Goal: Task Accomplishment & Management: Use online tool/utility

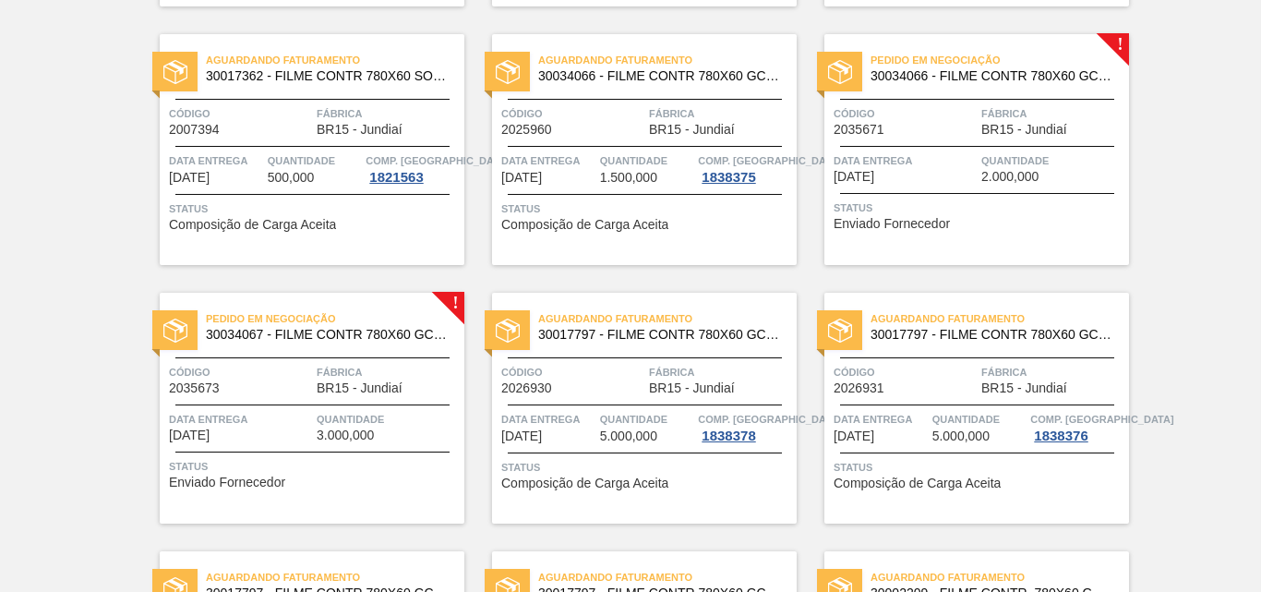
scroll to position [850, 0]
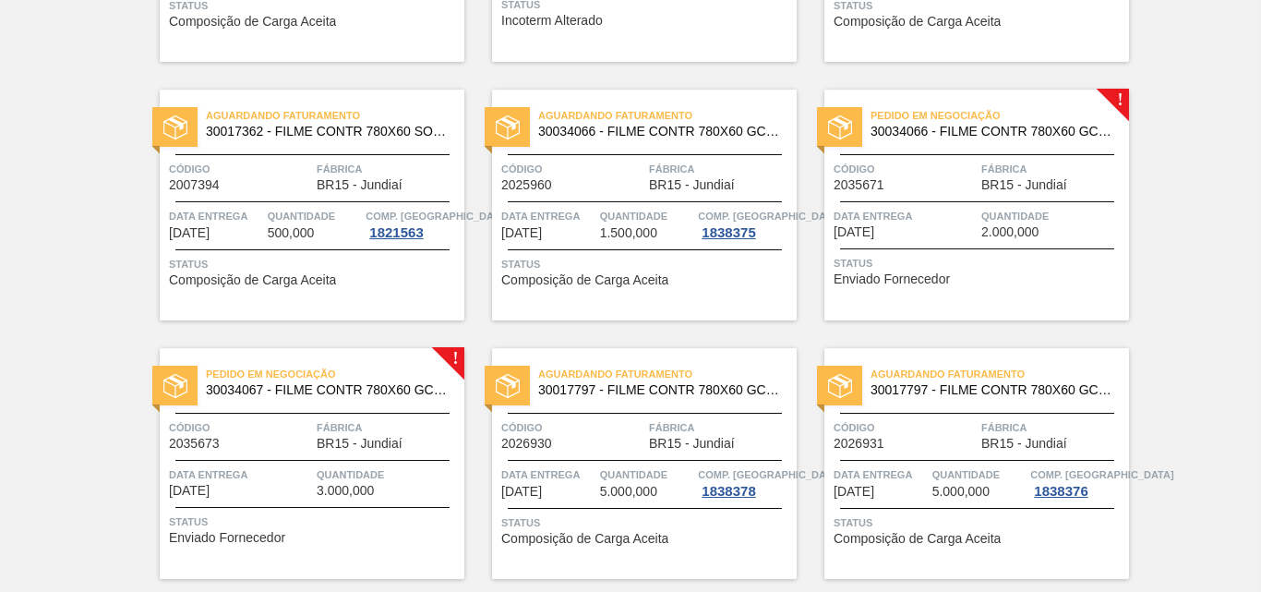
click at [982, 210] on span "Quantidade" at bounding box center [1053, 216] width 143 height 18
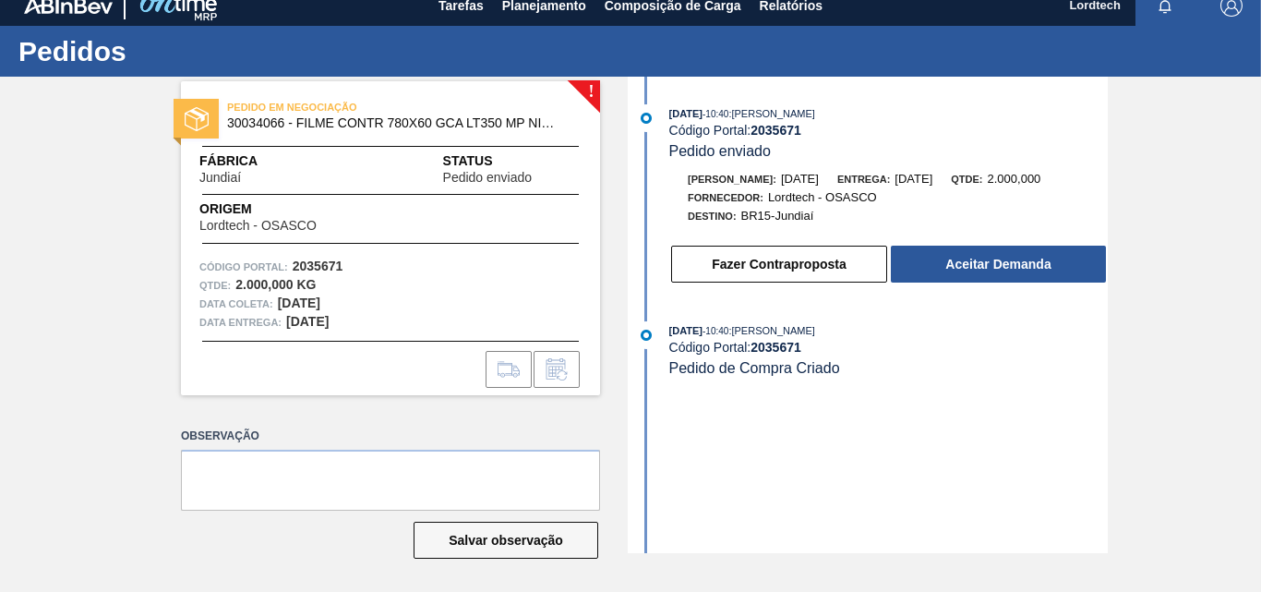
scroll to position [18, 0]
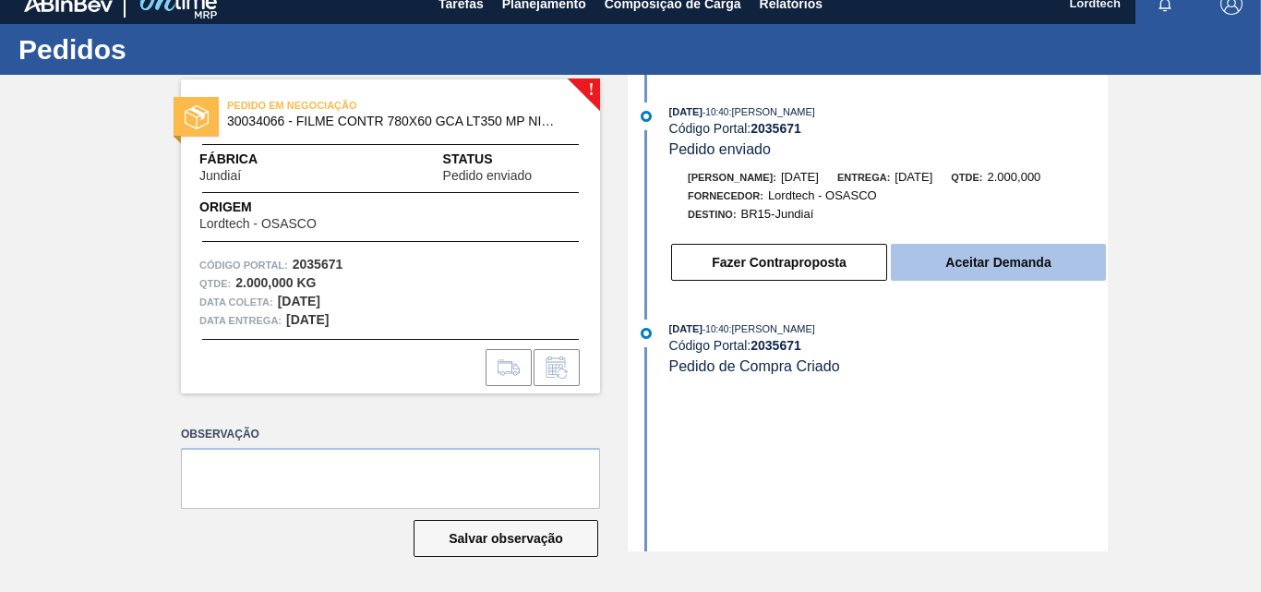
click at [976, 265] on button "Aceitar Demanda" at bounding box center [998, 262] width 215 height 37
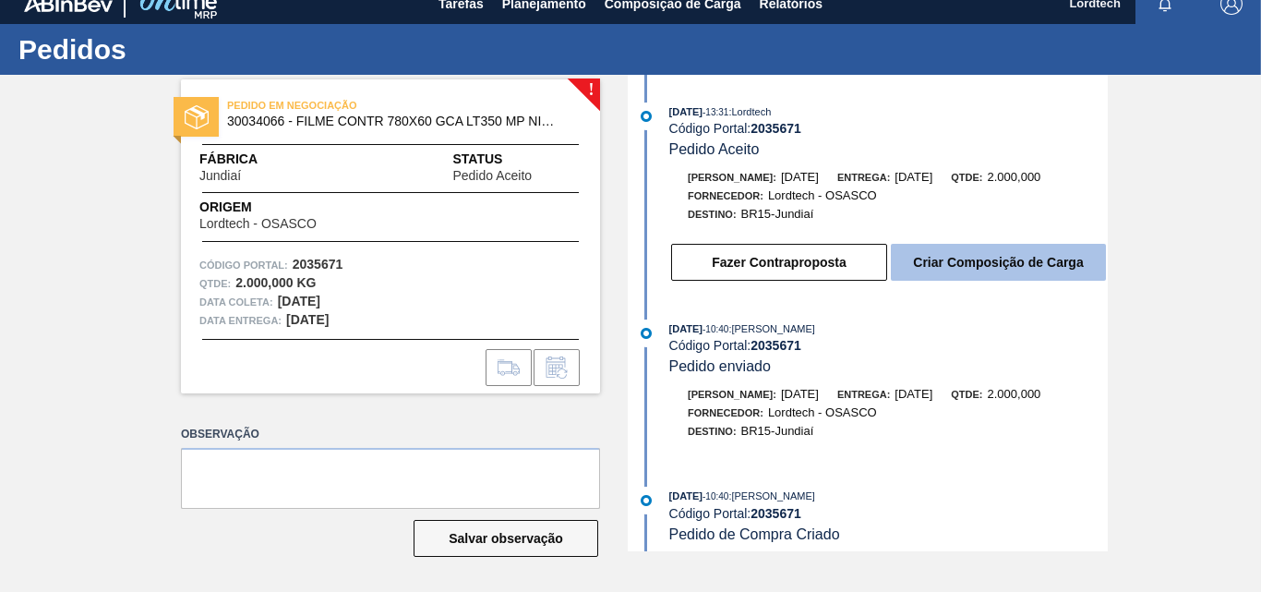
click at [1033, 261] on button "Criar Composição de Carga" at bounding box center [998, 262] width 215 height 37
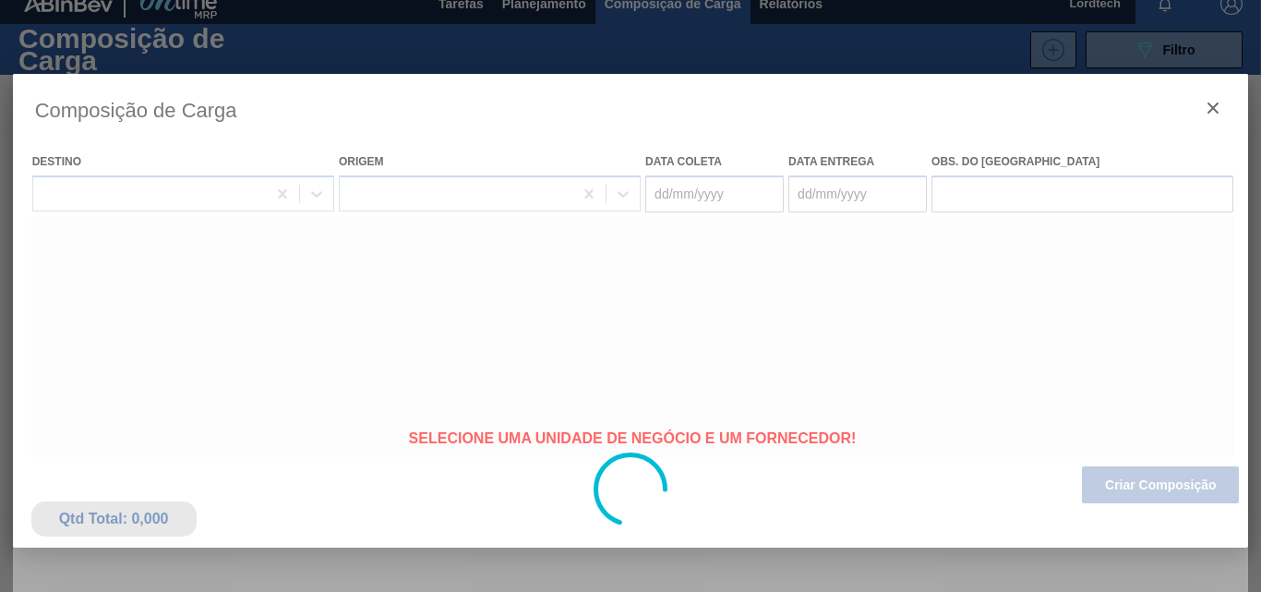
type coleta "[DATE]"
type entrega "[DATE]"
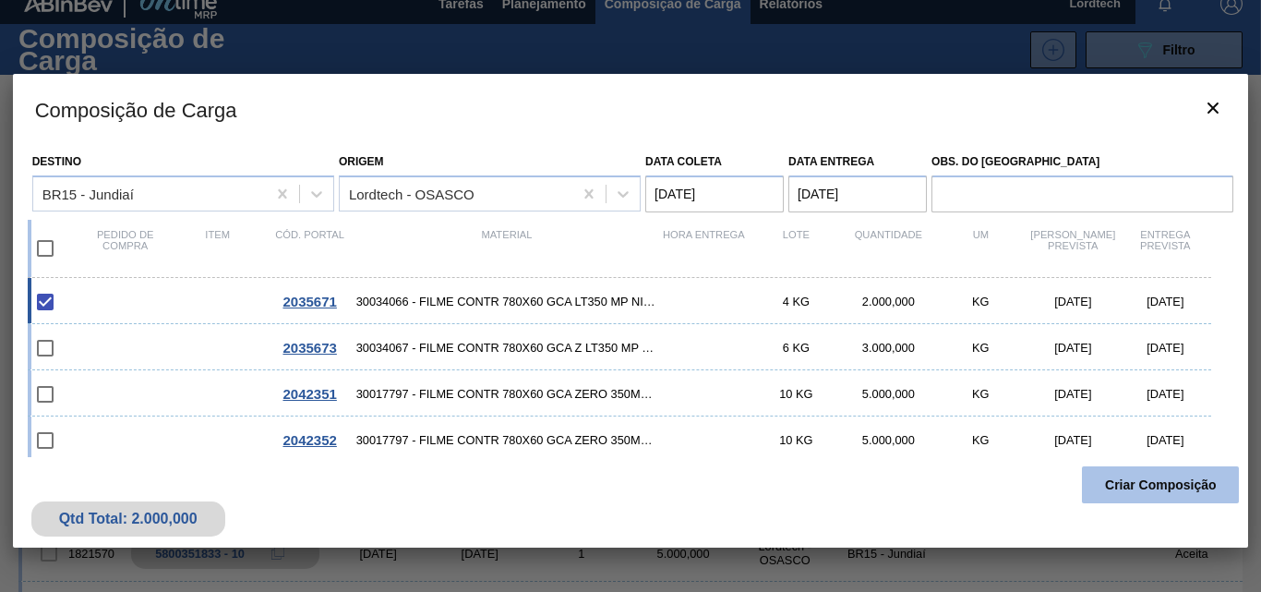
click at [1144, 484] on button "Criar Composição" at bounding box center [1160, 484] width 157 height 37
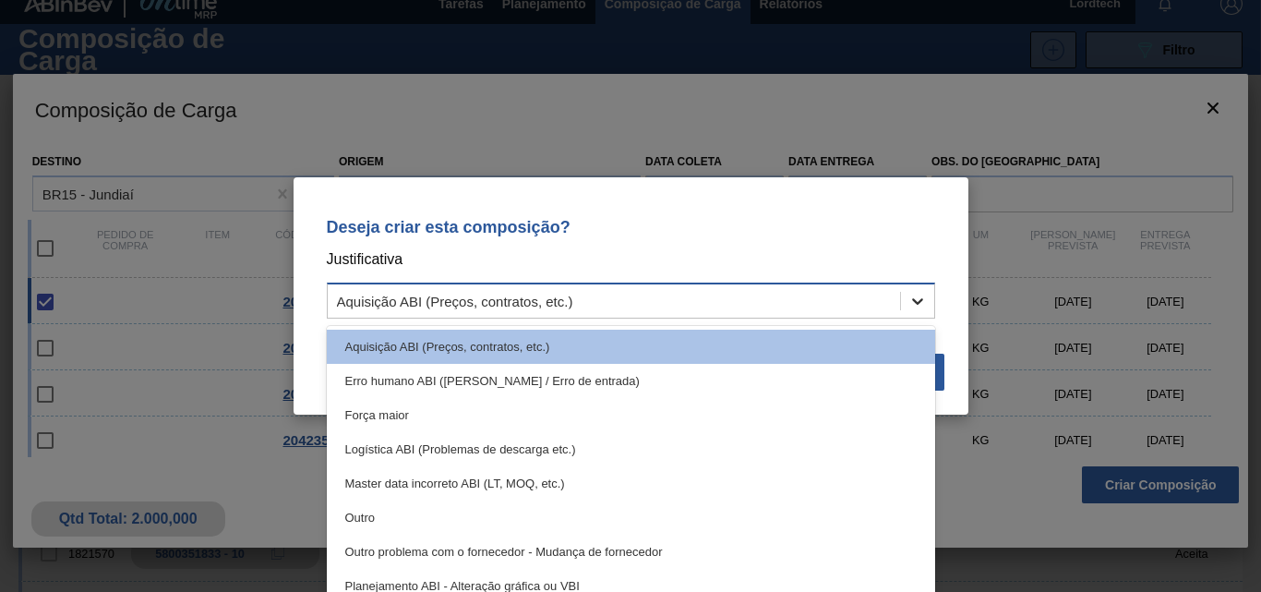
click at [917, 303] on icon at bounding box center [917, 301] width 11 height 6
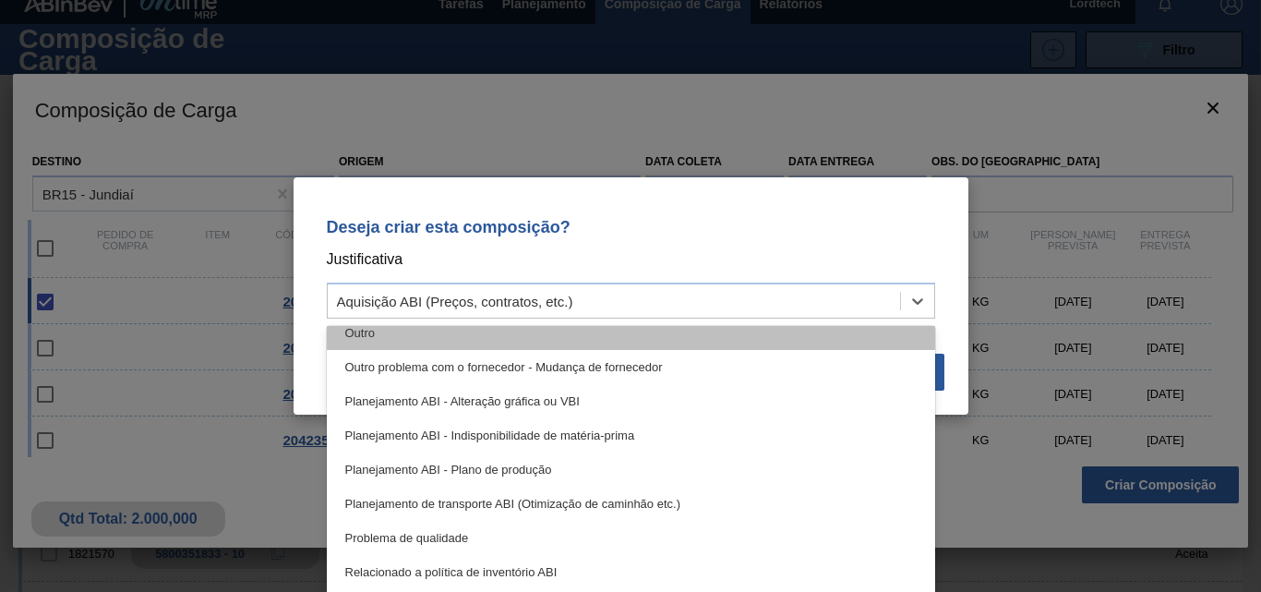
scroll to position [277, 0]
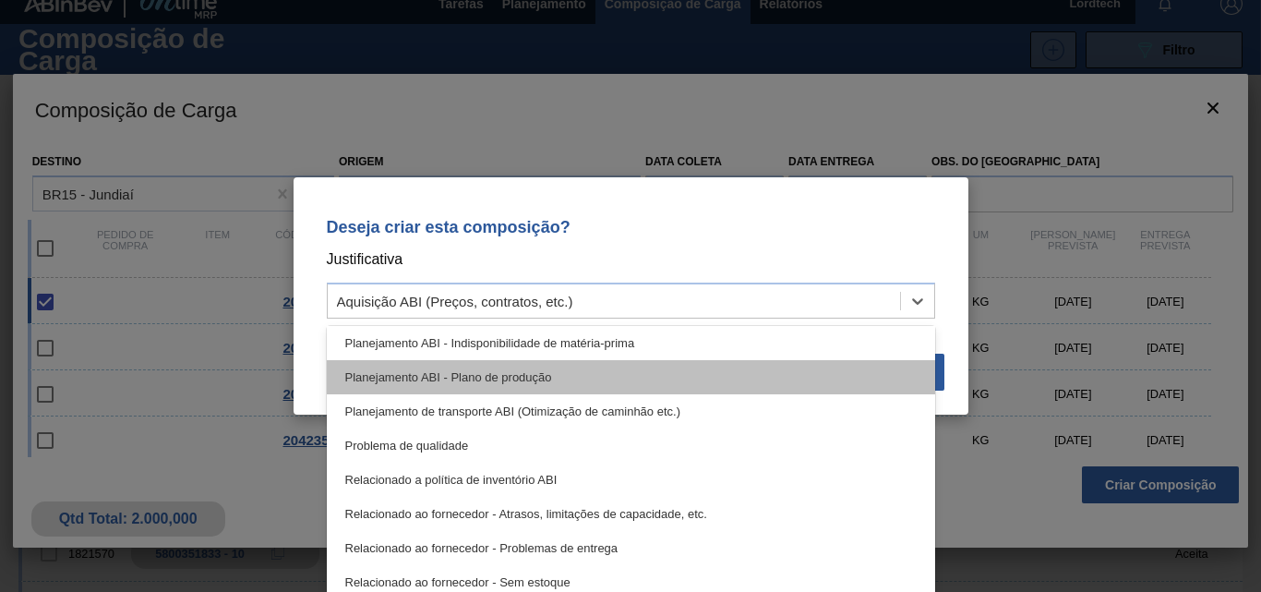
click at [517, 374] on div "Planejamento ABI - Plano de produção" at bounding box center [631, 377] width 608 height 34
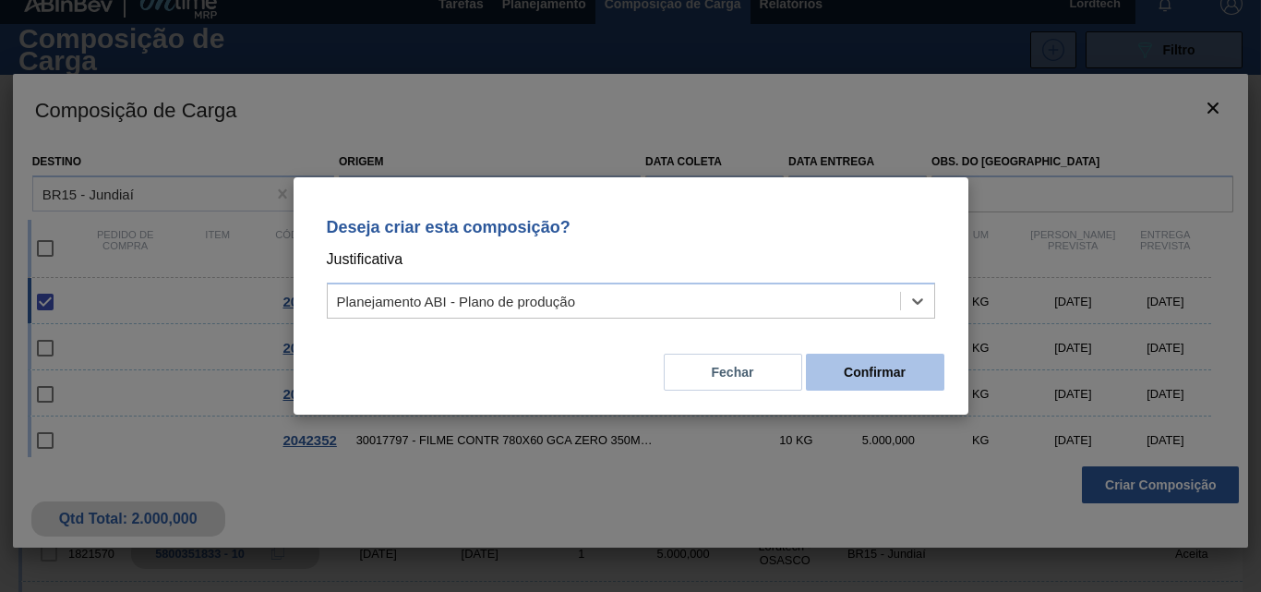
click at [890, 375] on button "Confirmar" at bounding box center [875, 372] width 139 height 37
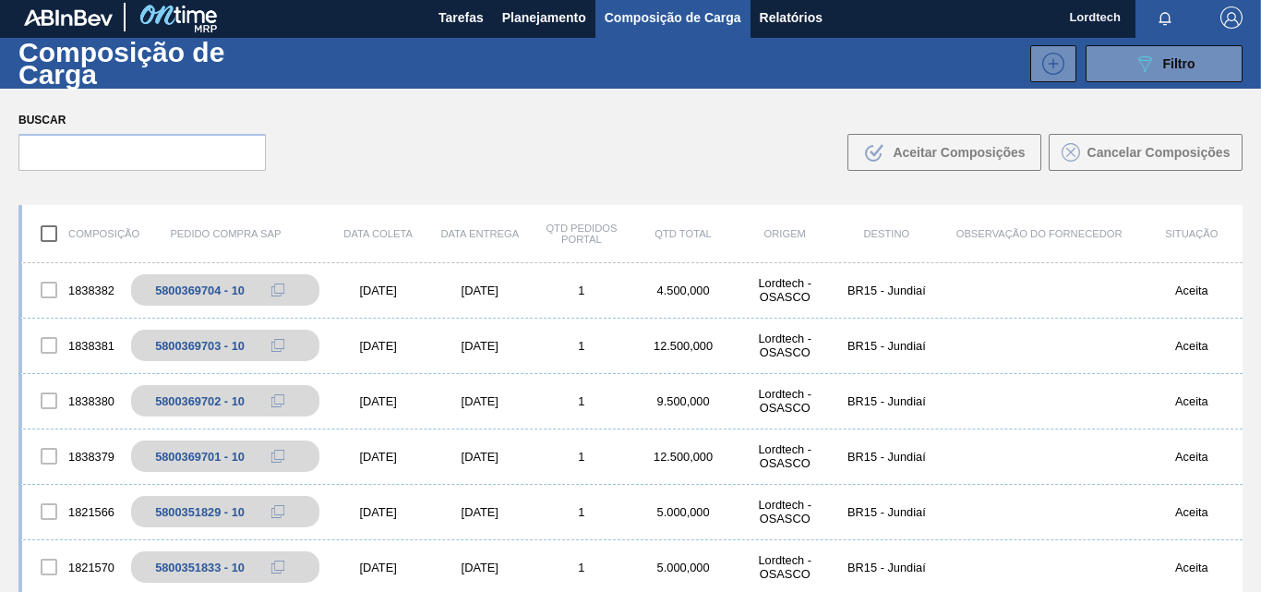
scroll to position [0, 0]
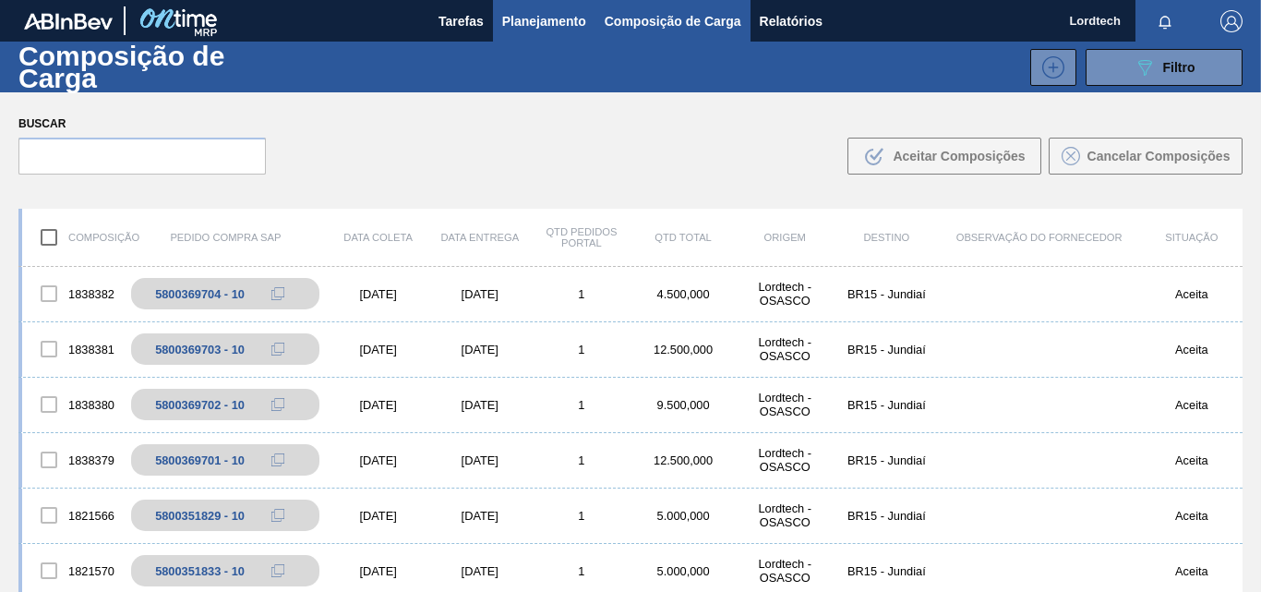
click at [541, 20] on span "Planejamento" at bounding box center [544, 21] width 84 height 22
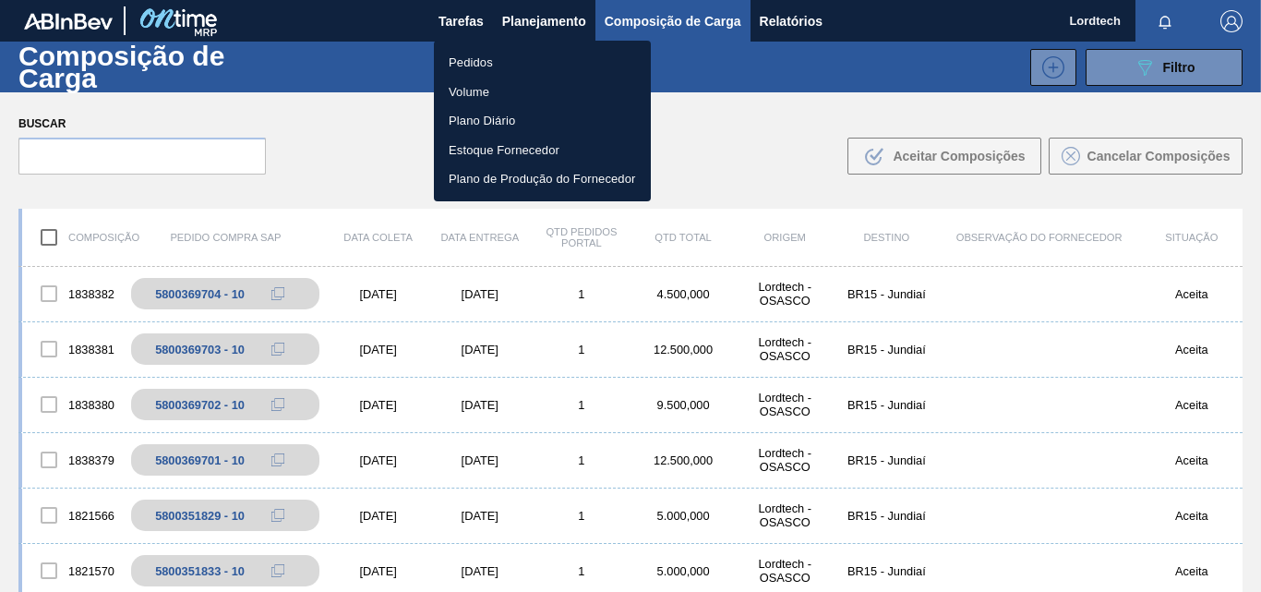
click at [459, 55] on li "Pedidos" at bounding box center [542, 63] width 217 height 30
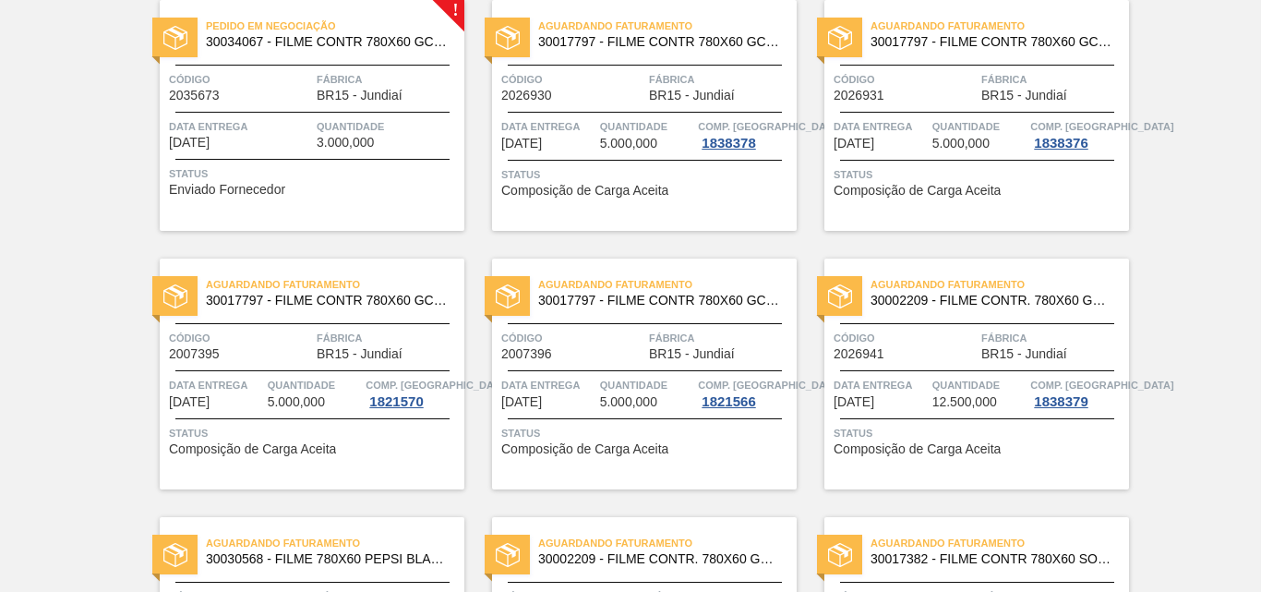
scroll to position [1200, 0]
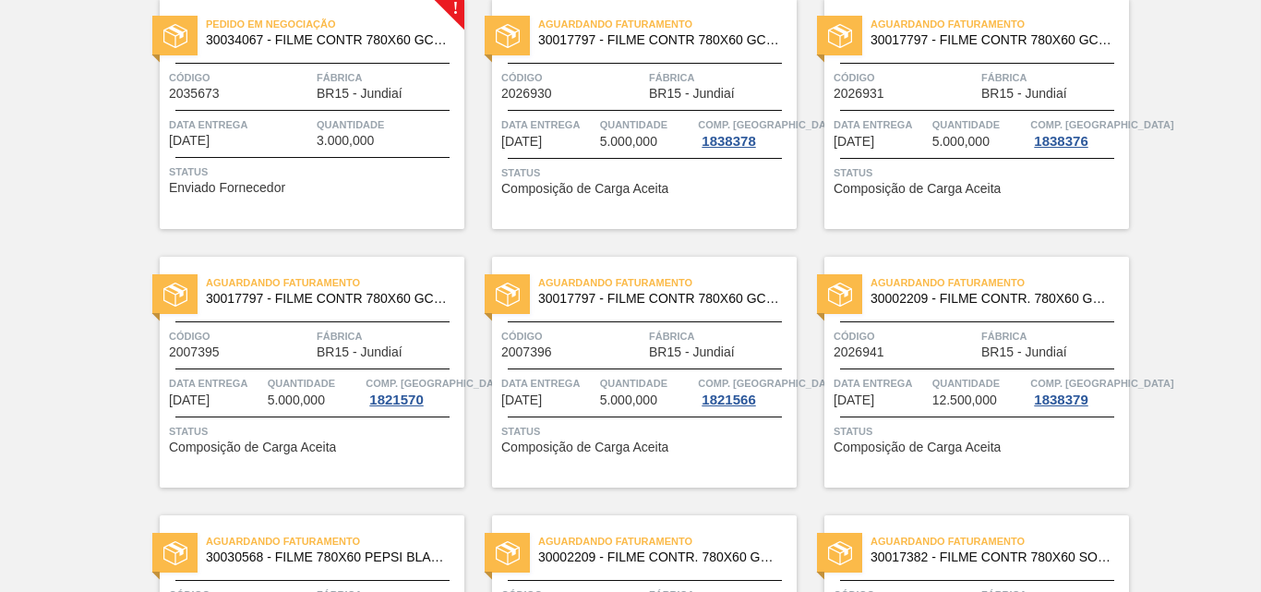
click at [334, 105] on div "Pedido em Negociação 30034067 - FILME CONTR 780X60 GCA Z LT350 MP NIV24 Código …" at bounding box center [312, 113] width 305 height 231
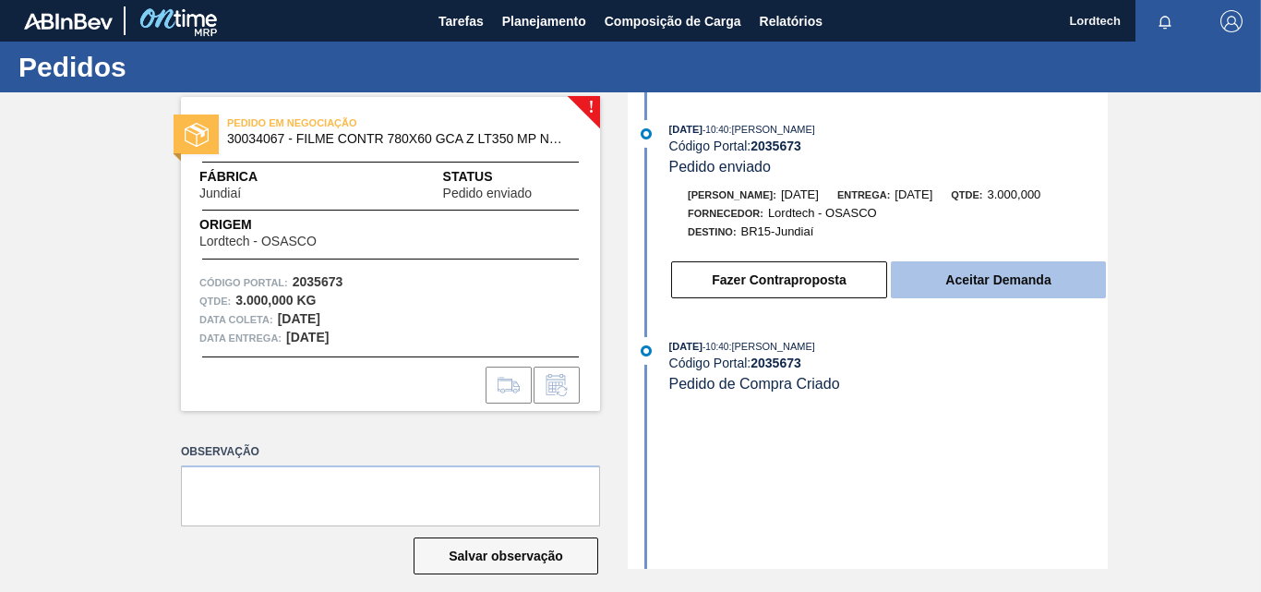
click at [985, 271] on button "Aceitar Demanda" at bounding box center [998, 279] width 215 height 37
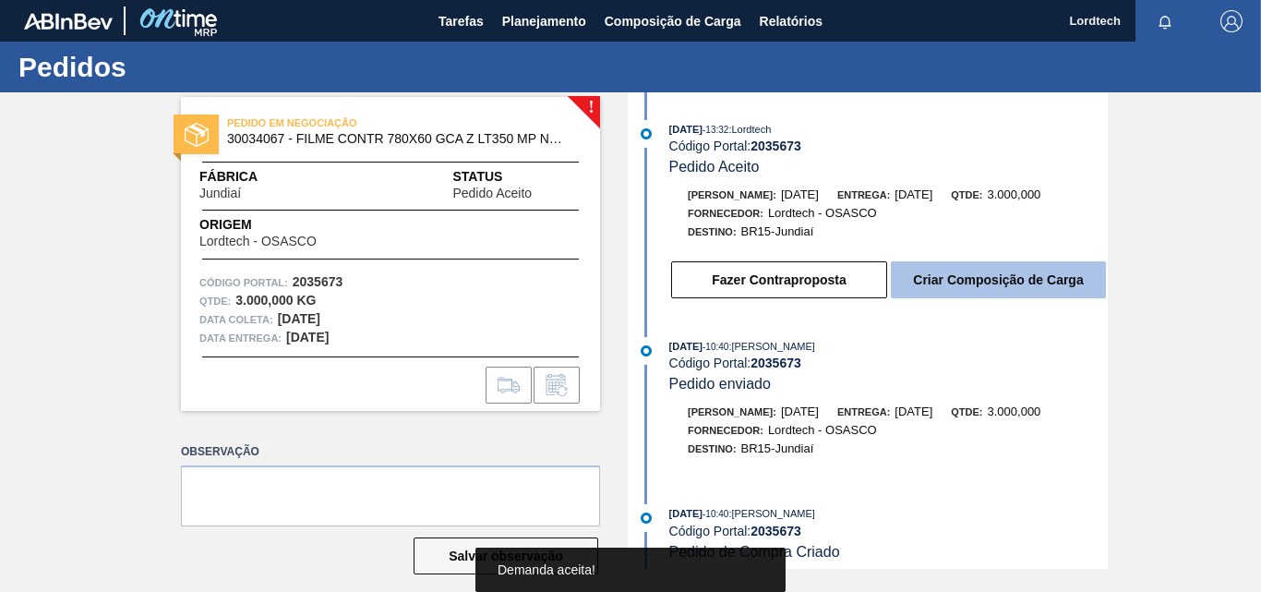
click at [967, 273] on button "Criar Composição de Carga" at bounding box center [998, 279] width 215 height 37
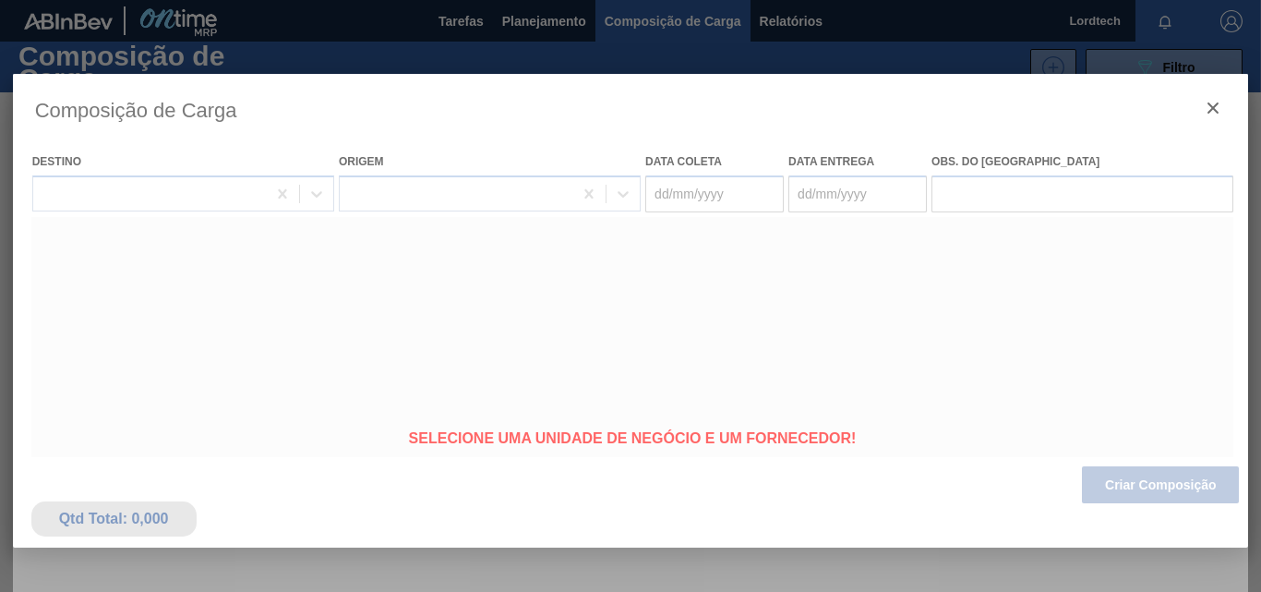
type coleta "[DATE]"
type entrega "[DATE]"
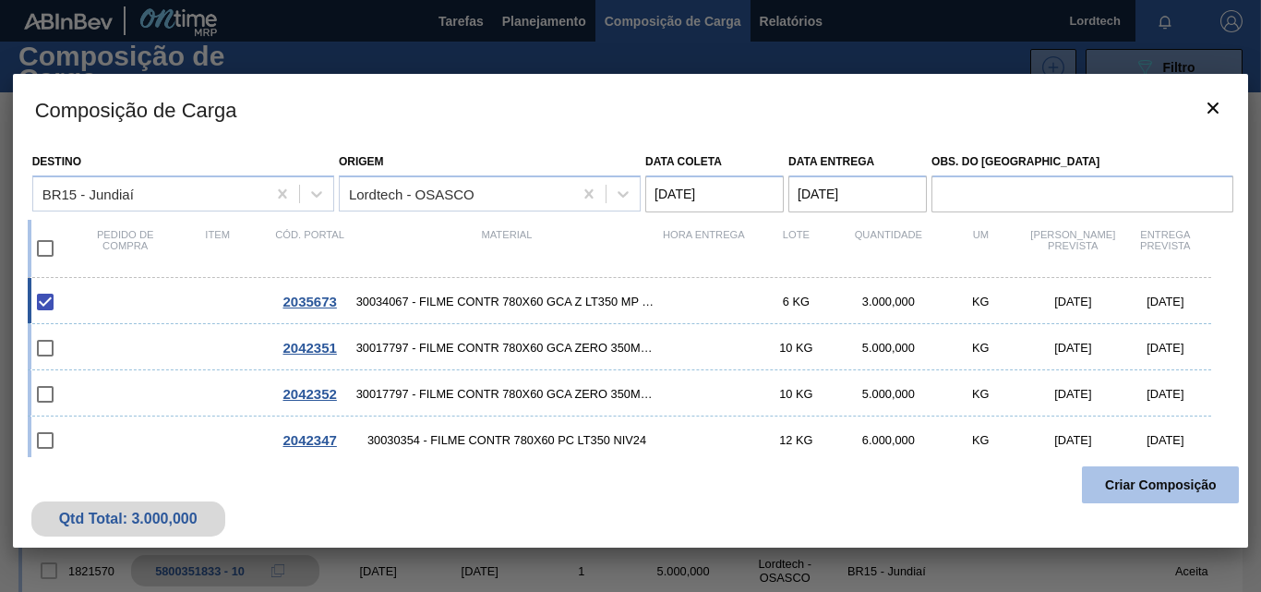
click at [1160, 490] on button "Criar Composição" at bounding box center [1160, 484] width 157 height 37
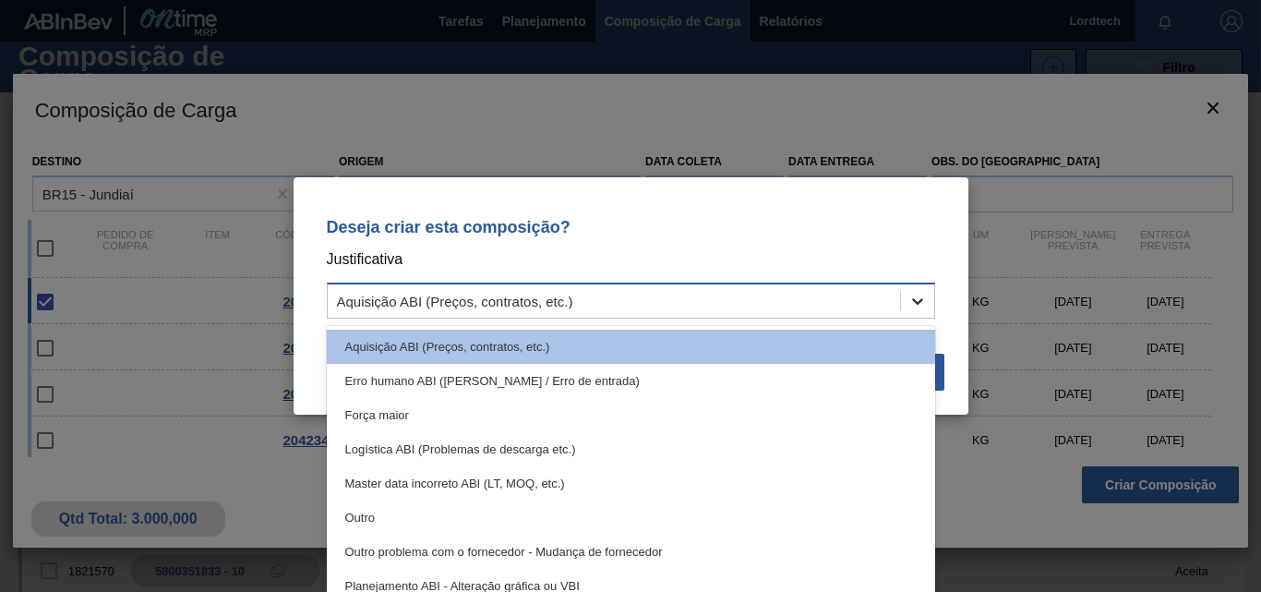
click at [918, 299] on icon at bounding box center [918, 301] width 18 height 18
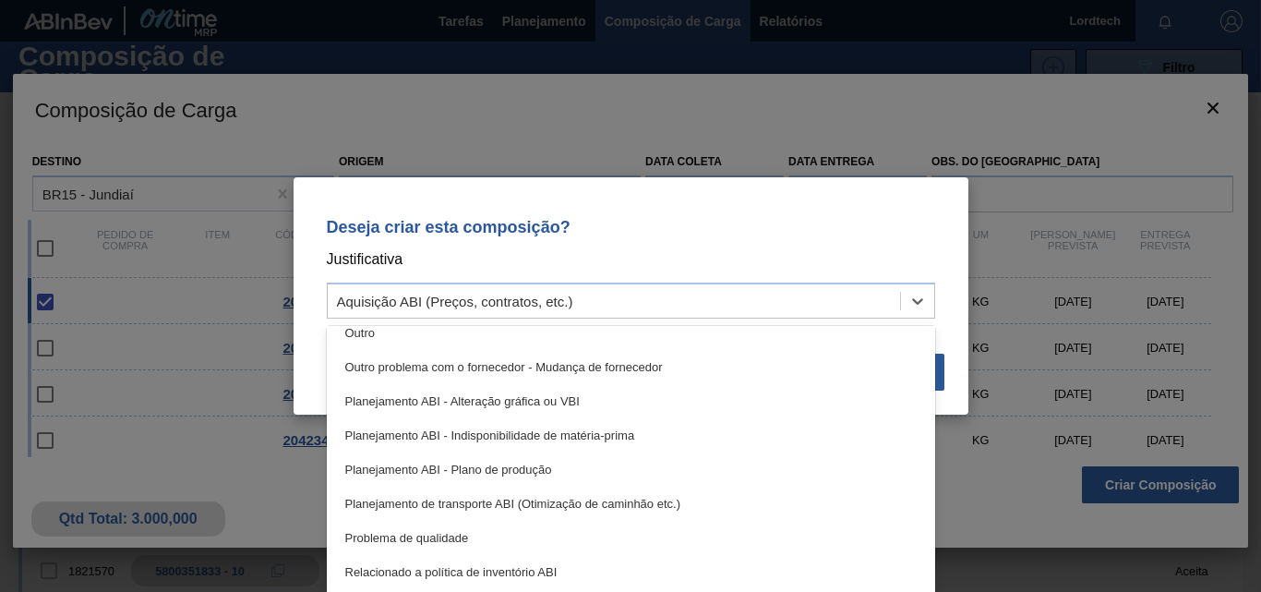
scroll to position [277, 0]
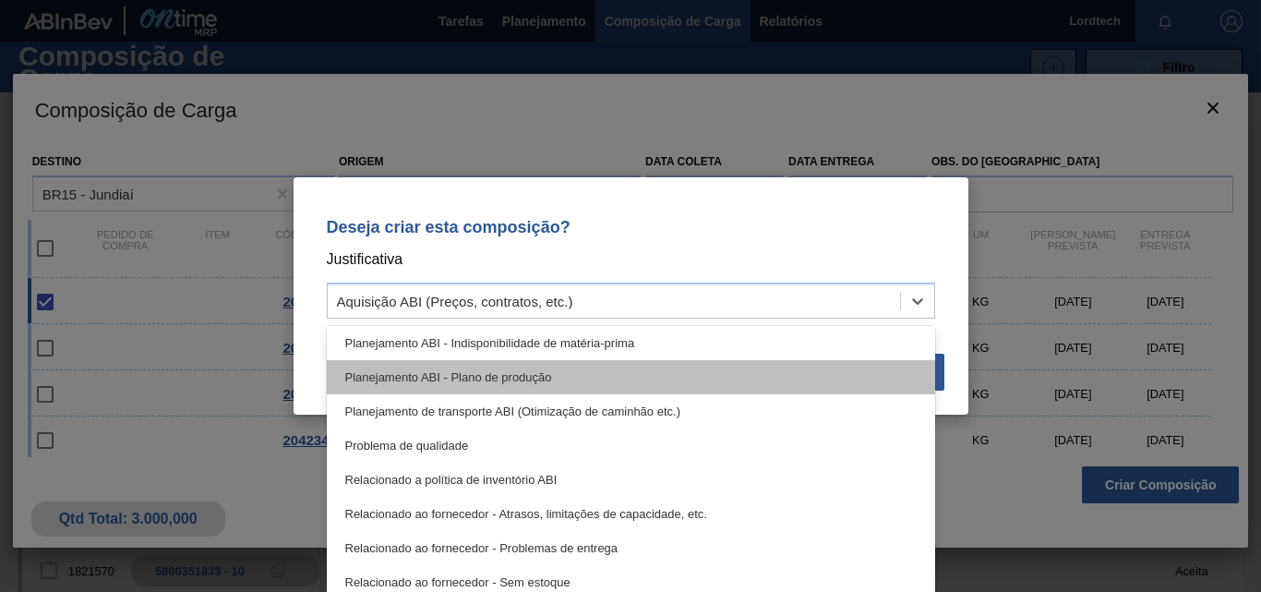
click at [517, 380] on div "Planejamento ABI - Plano de produção" at bounding box center [631, 377] width 608 height 34
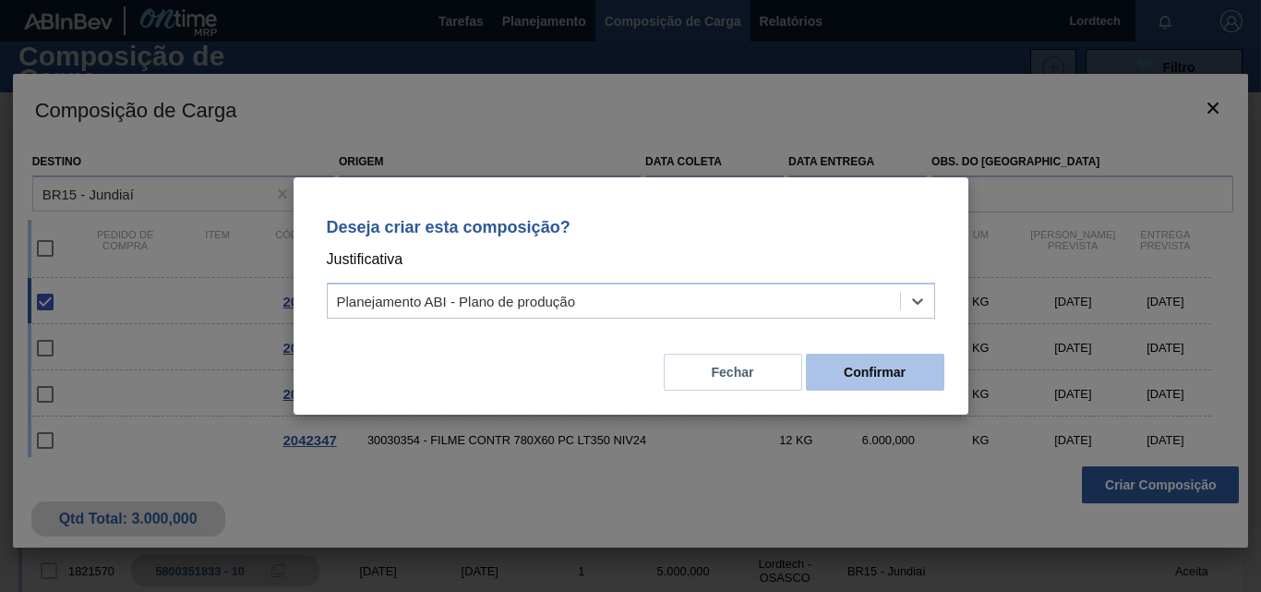
click at [856, 365] on button "Confirmar" at bounding box center [875, 372] width 139 height 37
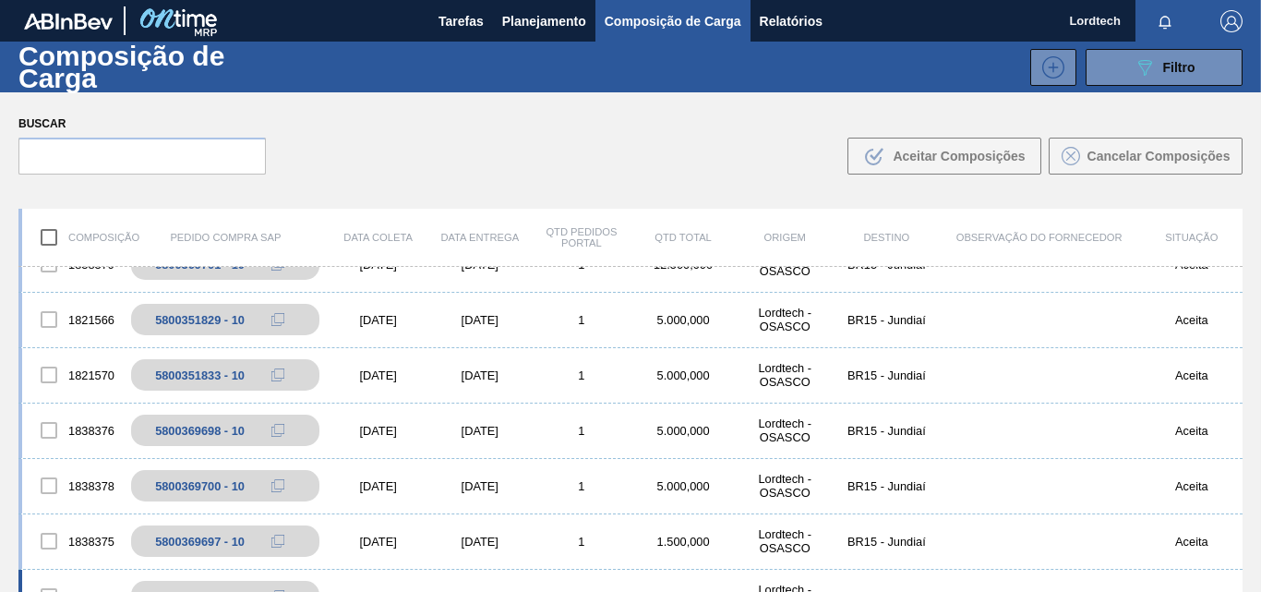
scroll to position [0, 0]
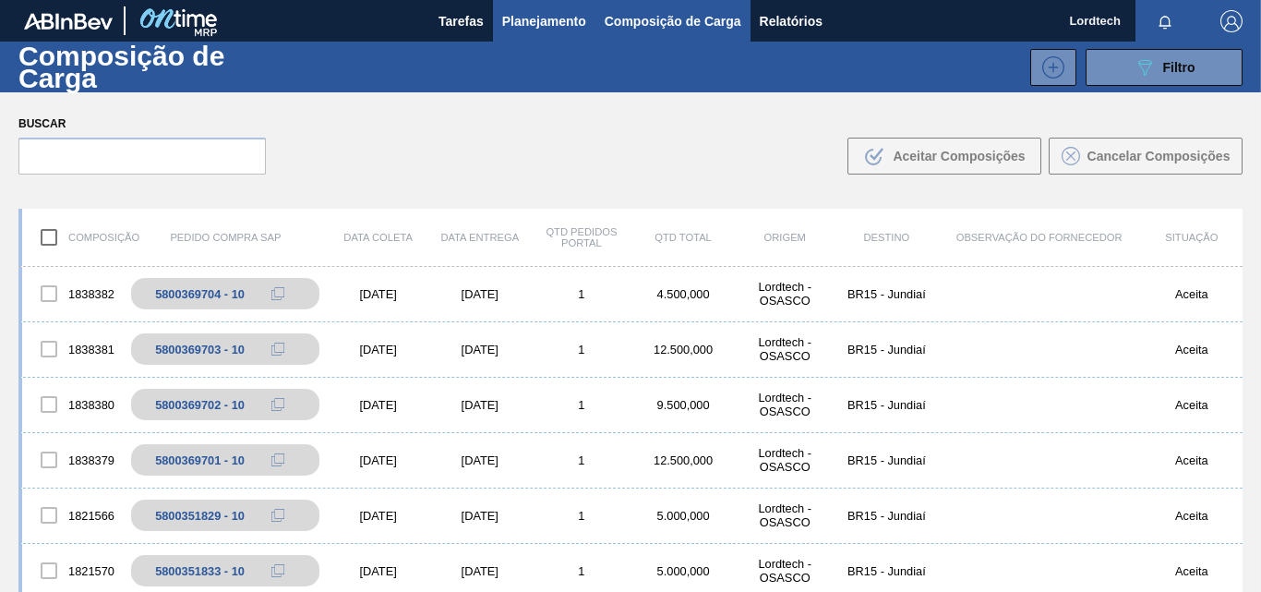
click at [531, 25] on span "Planejamento" at bounding box center [544, 21] width 84 height 22
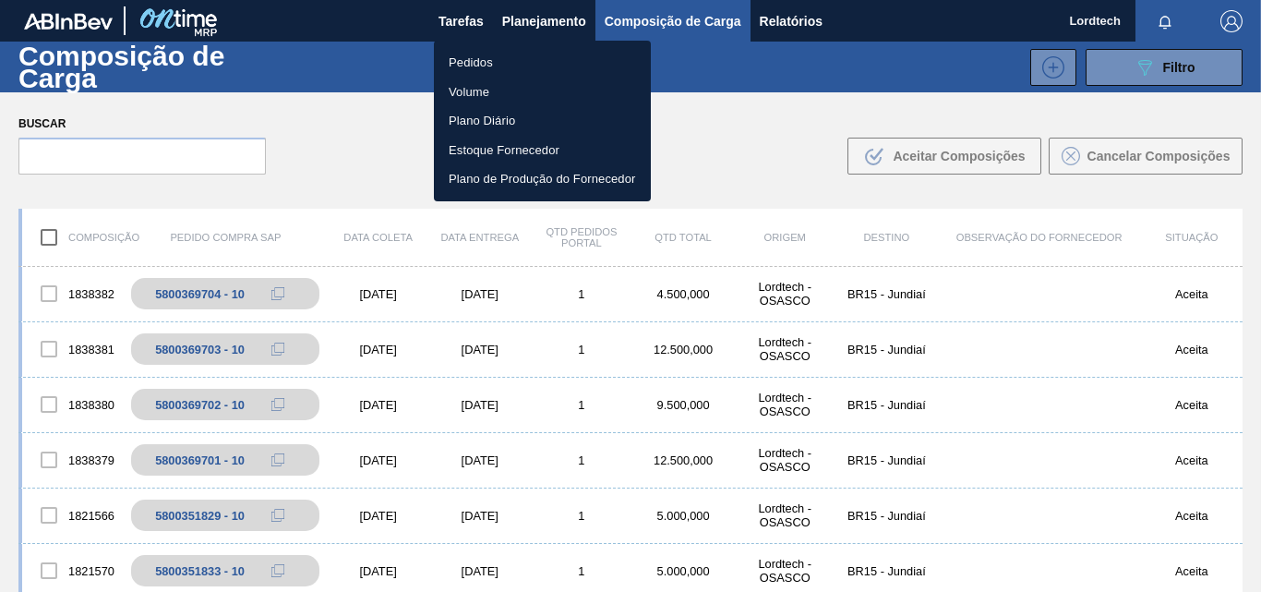
click at [472, 60] on li "Pedidos" at bounding box center [542, 63] width 217 height 30
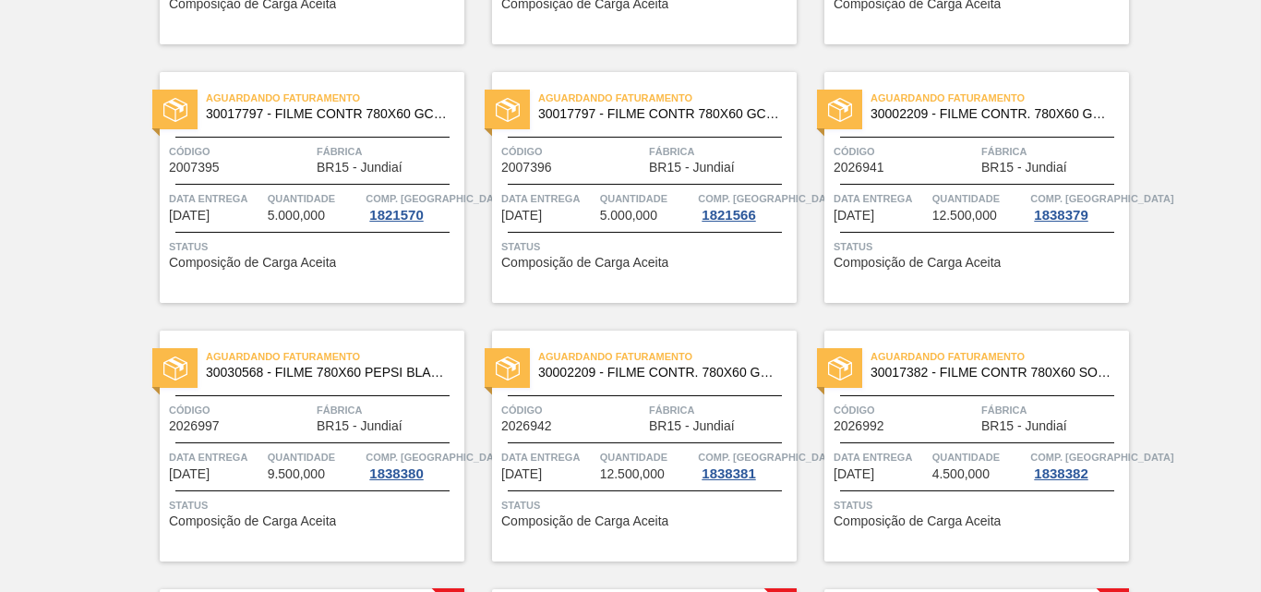
scroll to position [1681, 0]
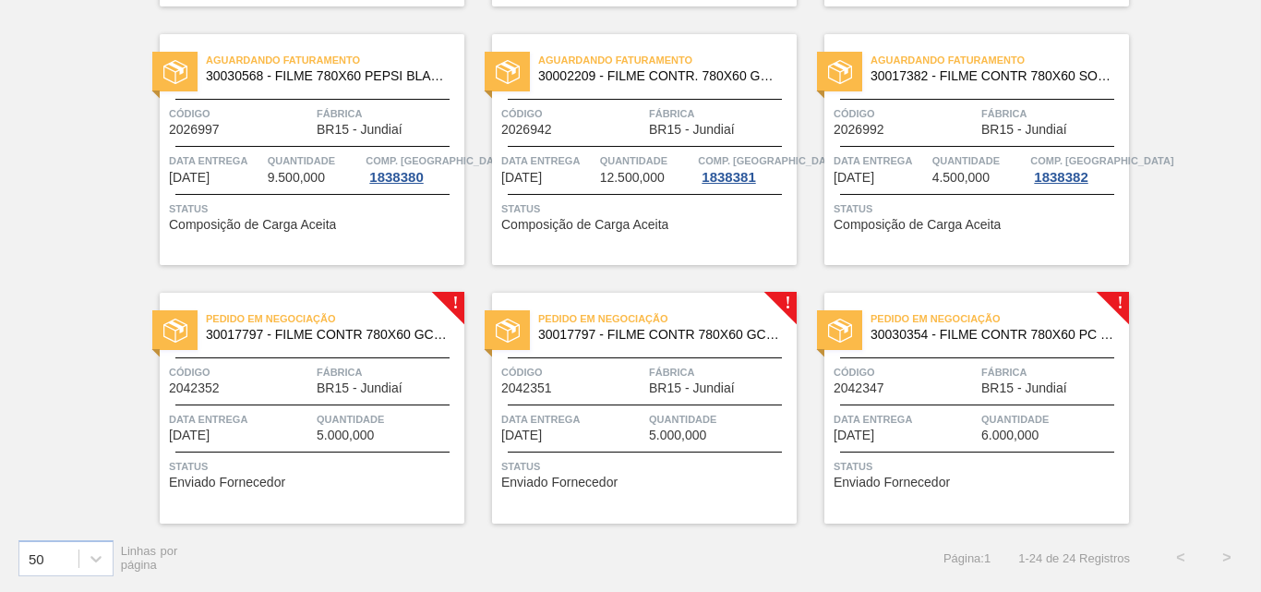
click at [377, 398] on div "Pedido em Negociação 30017797 - FILME CONTR 780X60 GCA ZERO 350ML NIV22 Código …" at bounding box center [312, 408] width 305 height 231
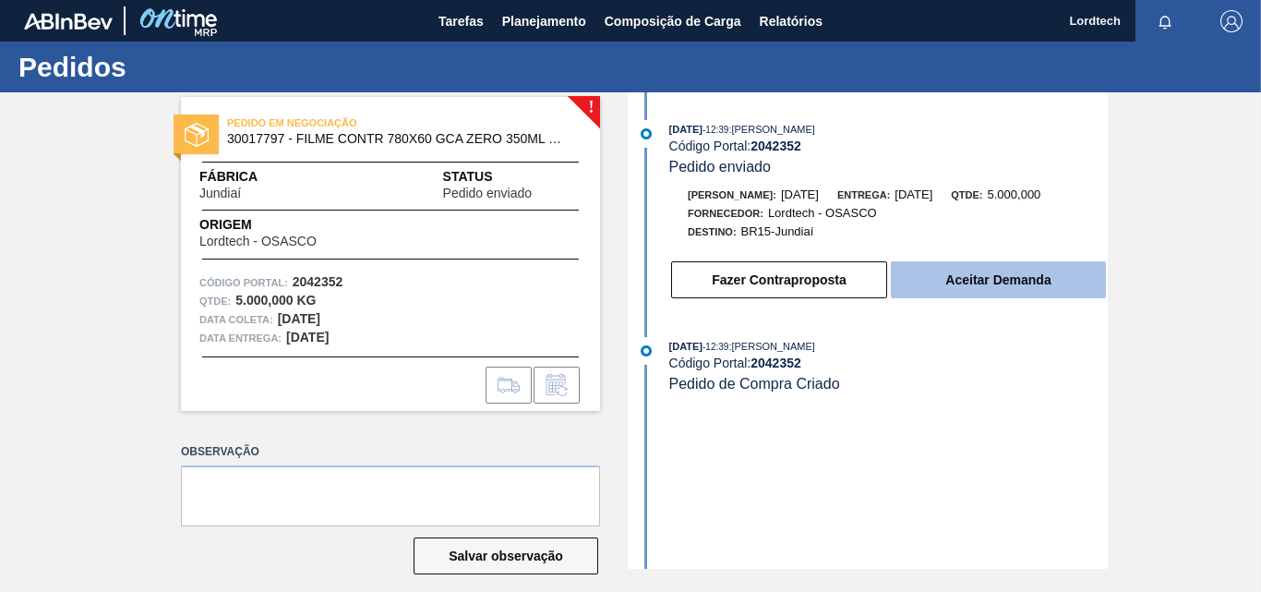
click at [954, 276] on button "Aceitar Demanda" at bounding box center [998, 279] width 215 height 37
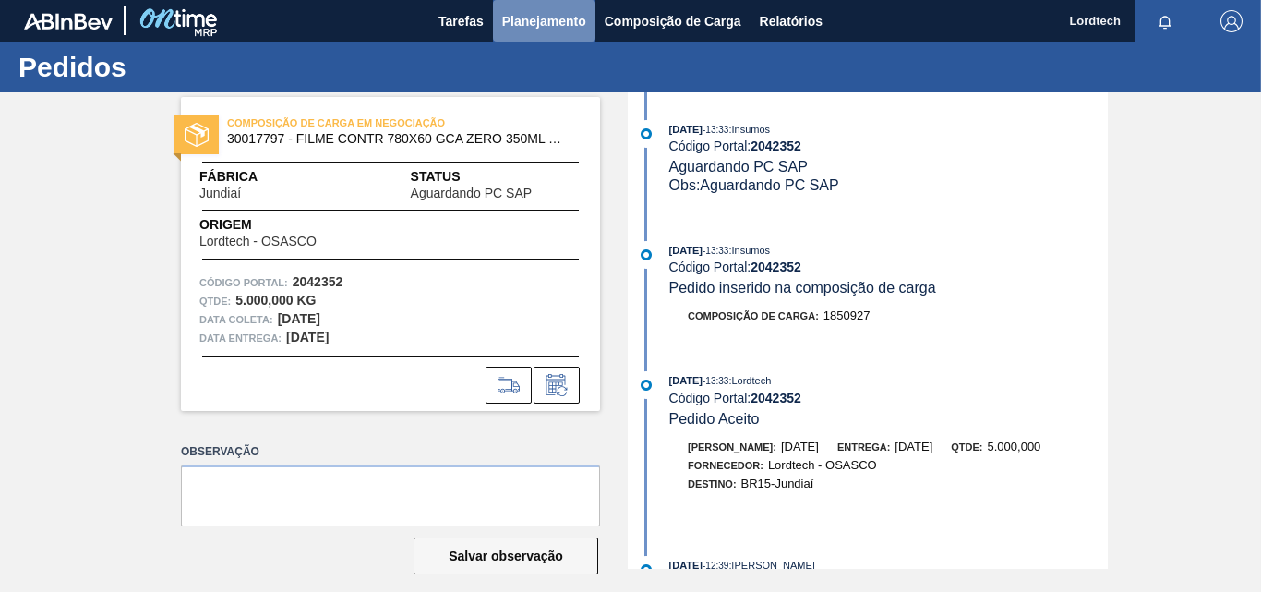
click at [527, 22] on span "Planejamento" at bounding box center [544, 21] width 84 height 22
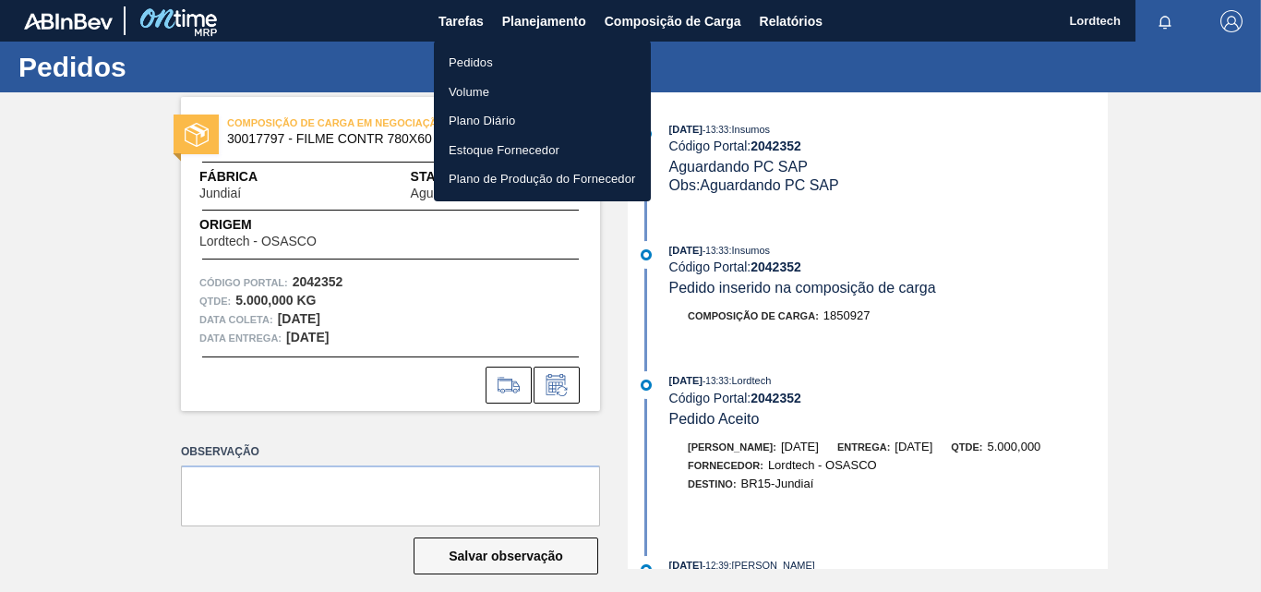
click at [689, 19] on div at bounding box center [630, 296] width 1261 height 592
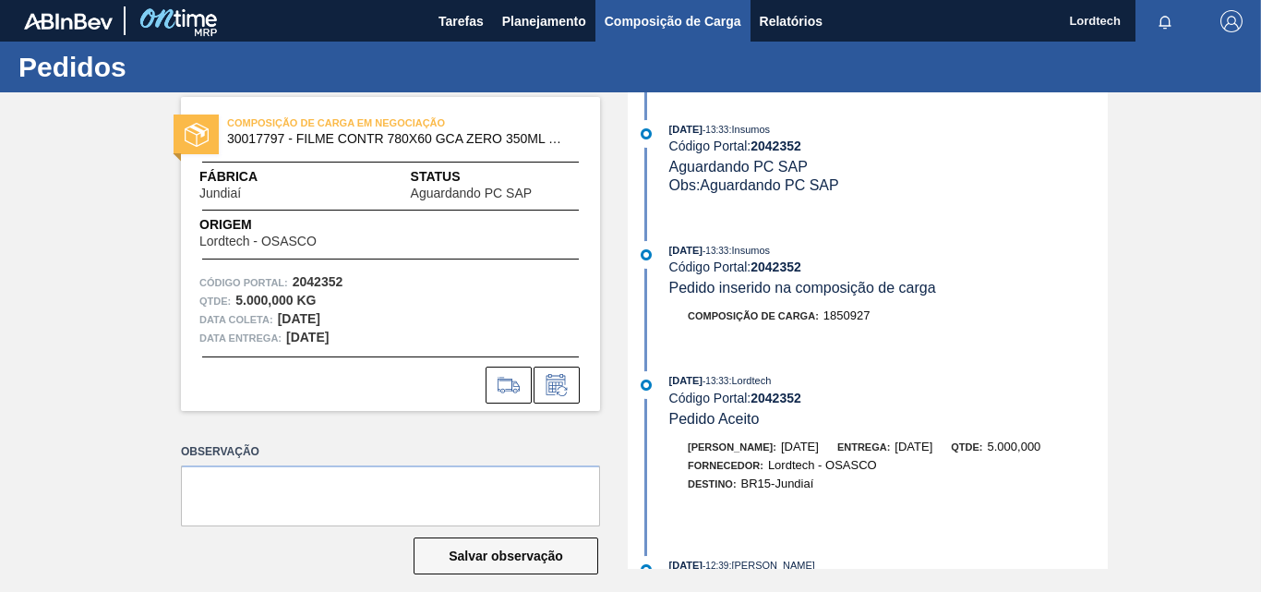
click at [686, 21] on span "Composição de Carga" at bounding box center [673, 21] width 137 height 22
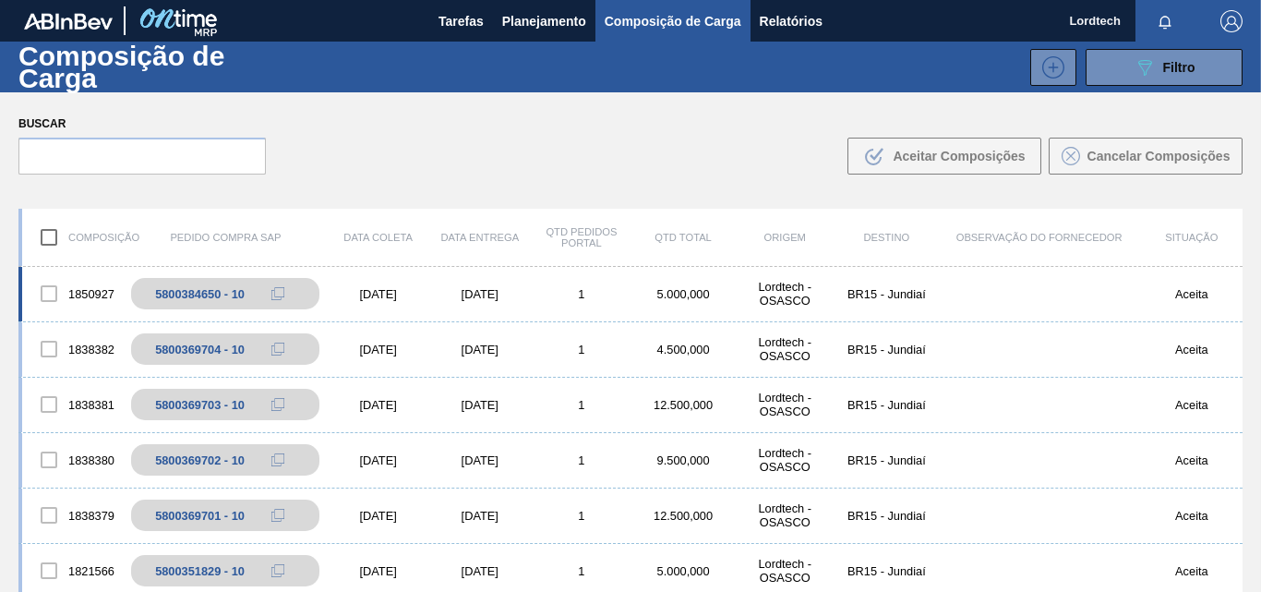
click at [556, 300] on div "1" at bounding box center [582, 294] width 102 height 14
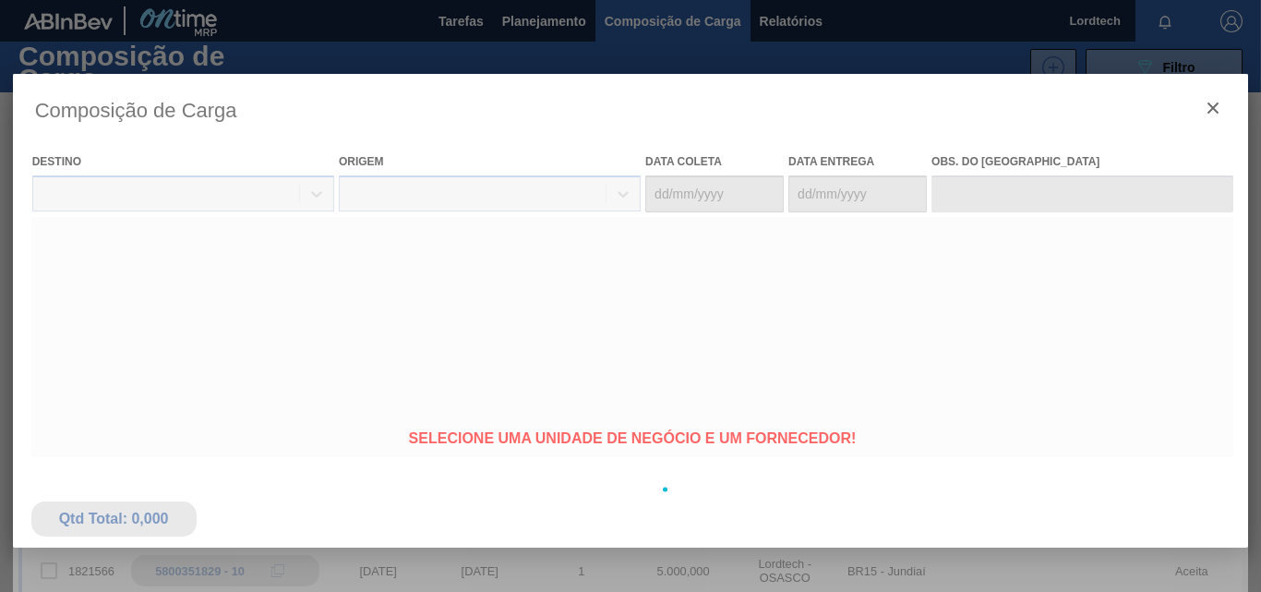
type coleta "[DATE]"
type entrega "[DATE]"
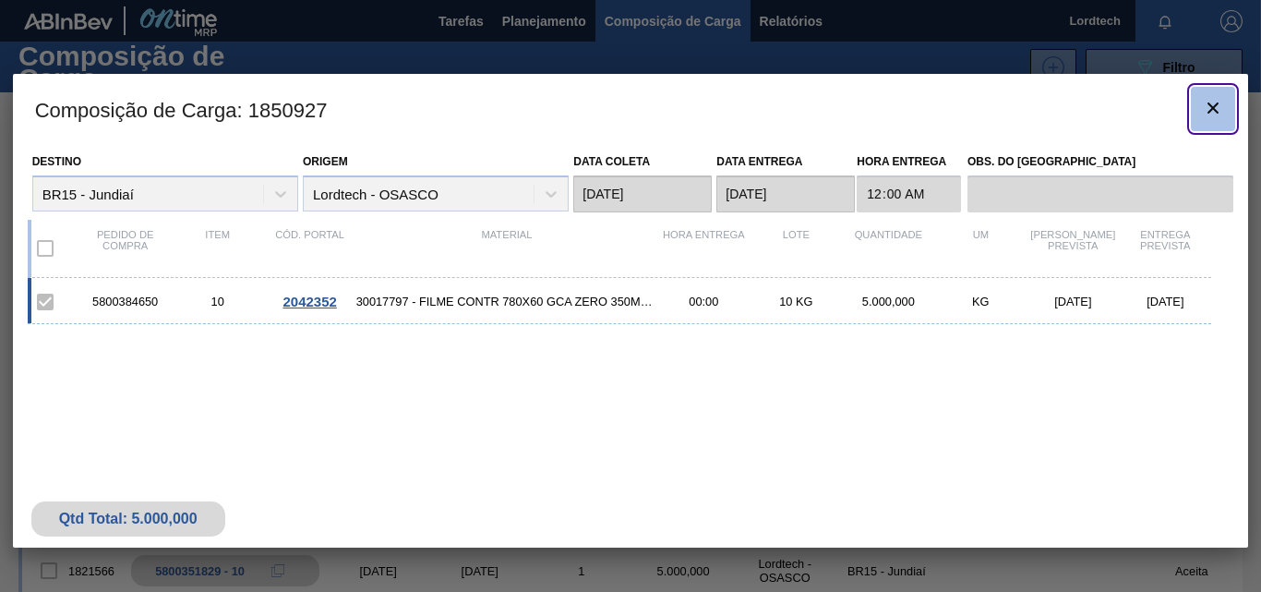
click at [1215, 107] on icon "botão de ícone" at bounding box center [1213, 108] width 22 height 22
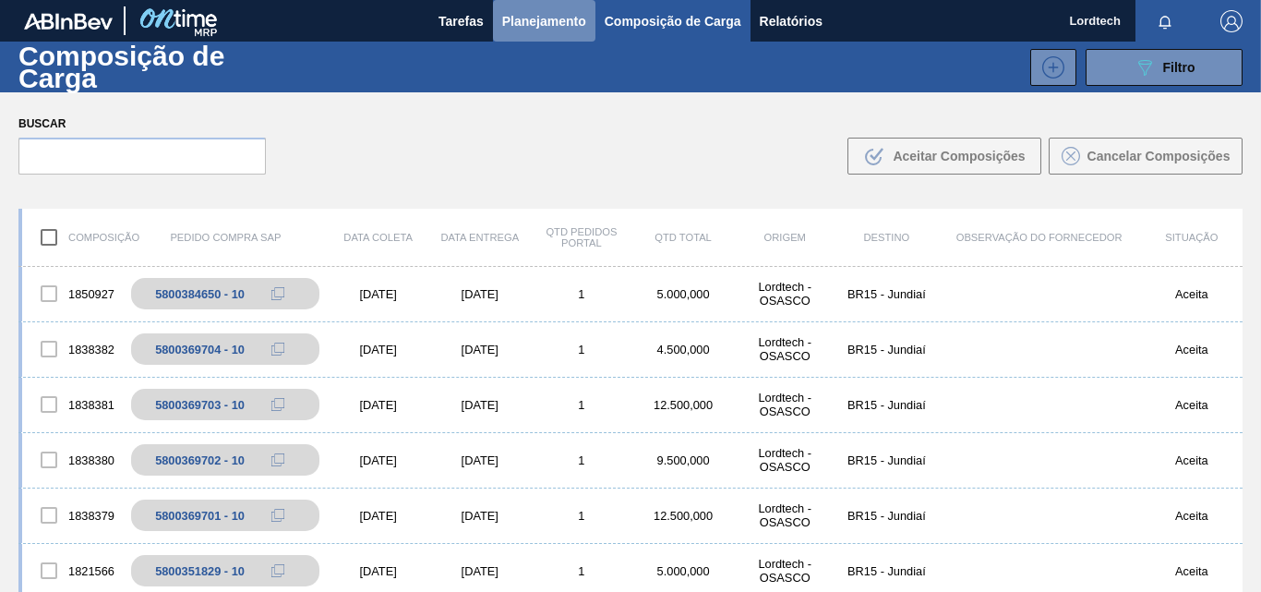
click at [531, 27] on span "Planejamento" at bounding box center [544, 21] width 84 height 22
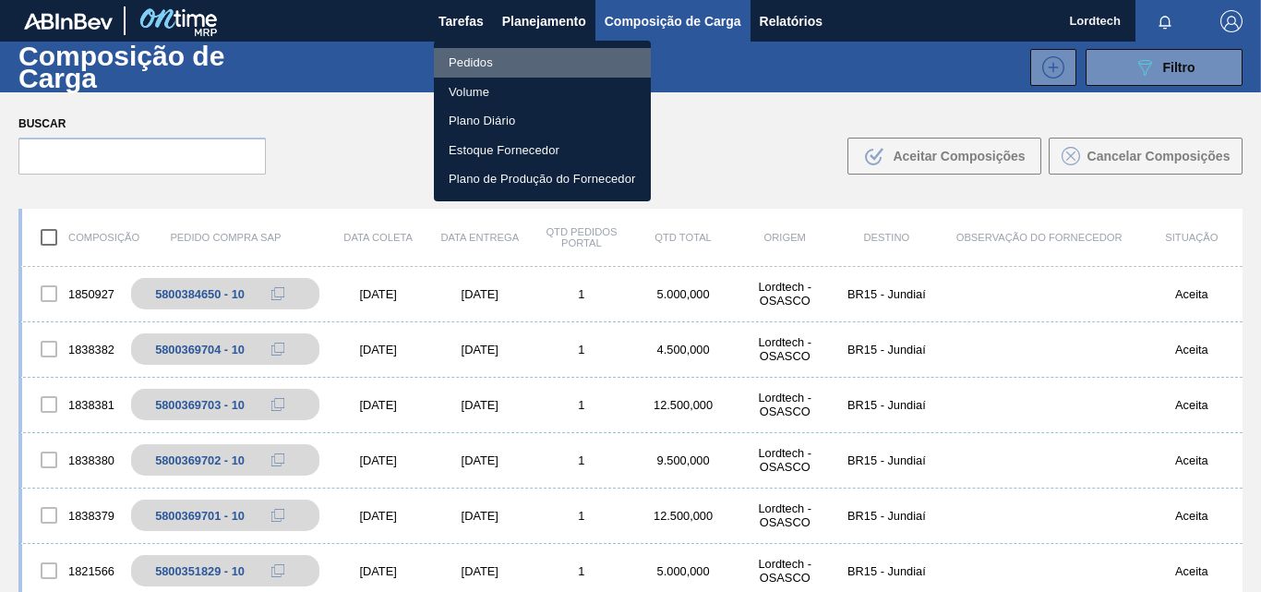
click at [451, 52] on li "Pedidos" at bounding box center [542, 63] width 217 height 30
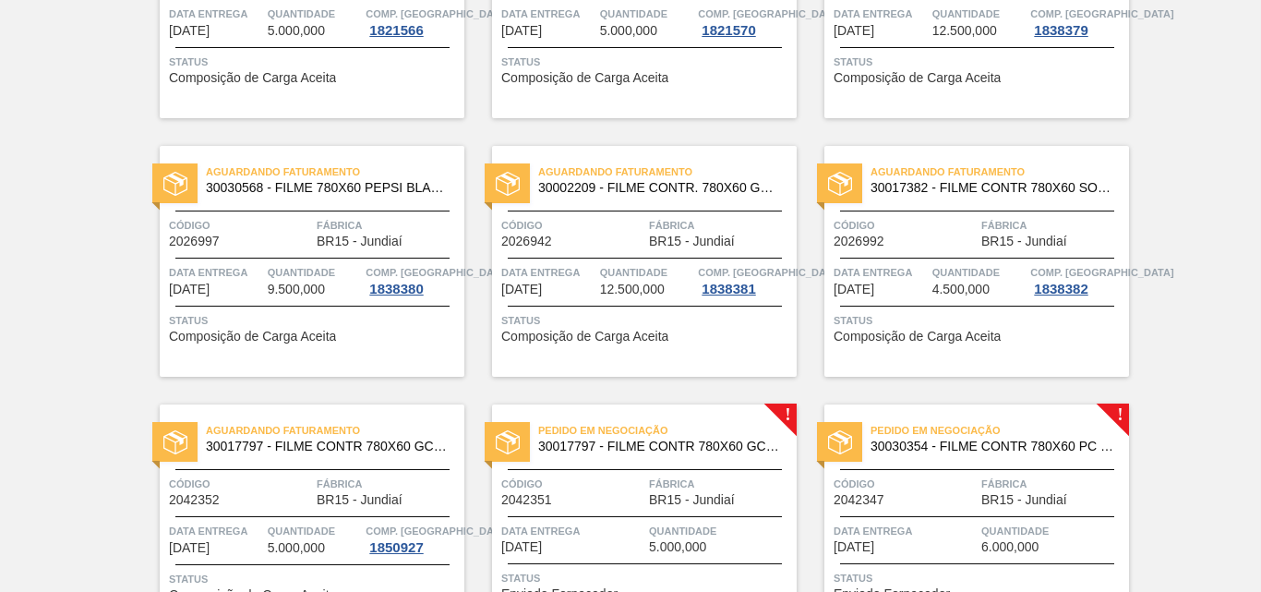
scroll to position [1681, 0]
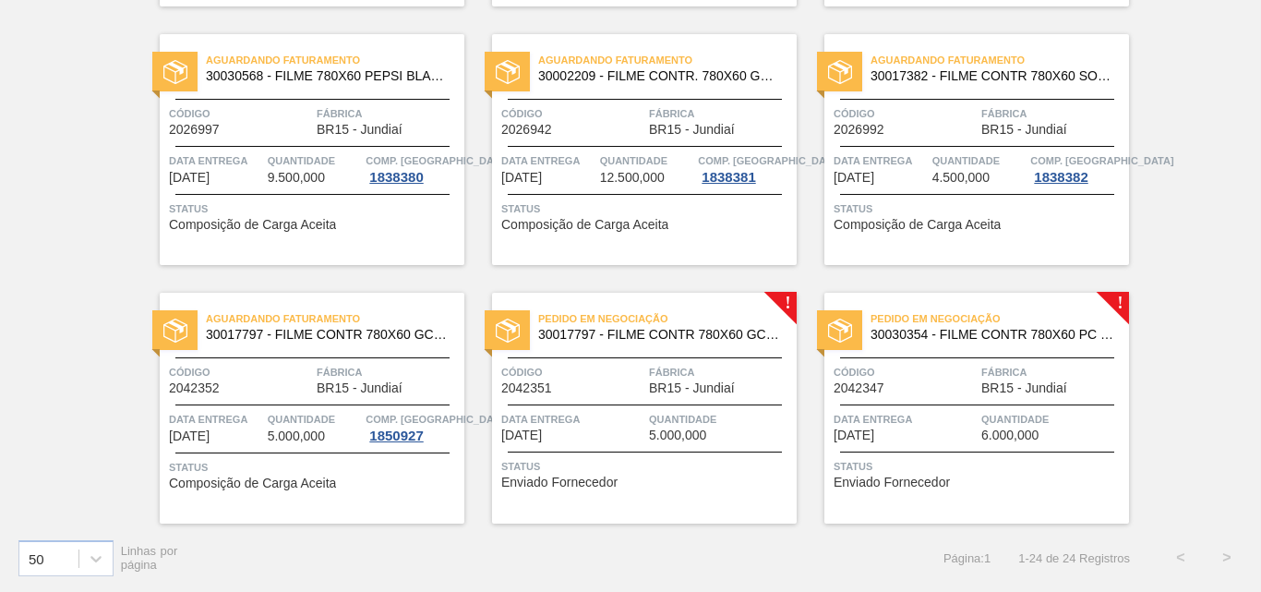
click at [666, 395] on div "Pedido em Negociação 30017797 - FILME CONTR 780X60 GCA ZERO 350ML NIV22 Código …" at bounding box center [644, 408] width 305 height 231
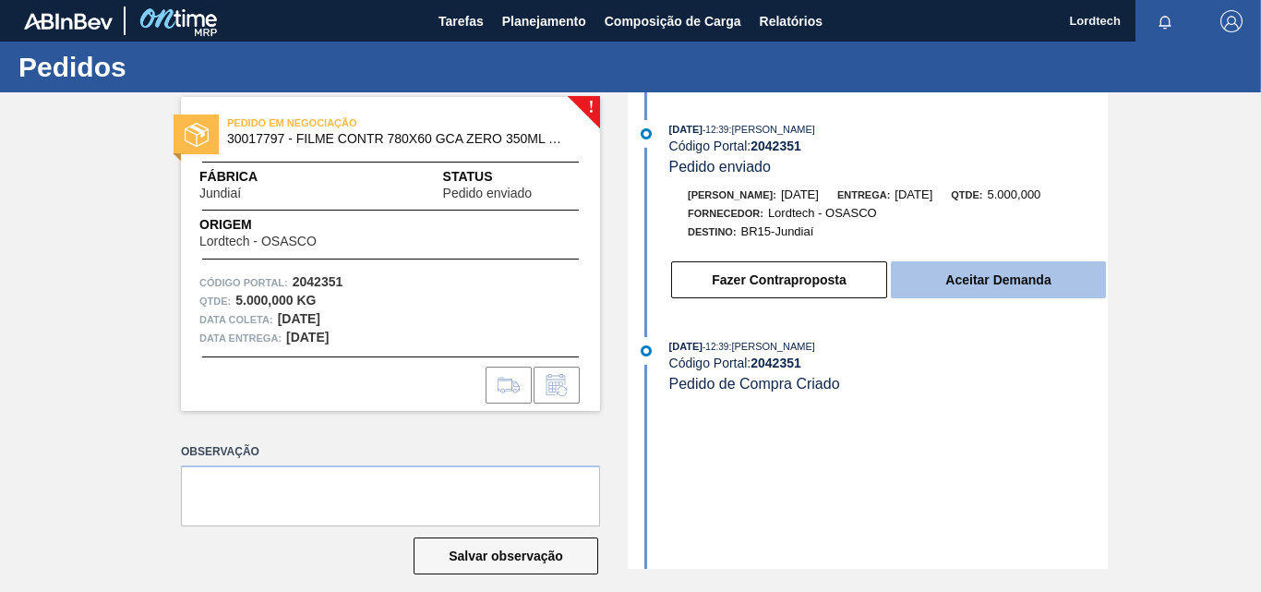
click at [1006, 284] on button "Aceitar Demanda" at bounding box center [998, 279] width 215 height 37
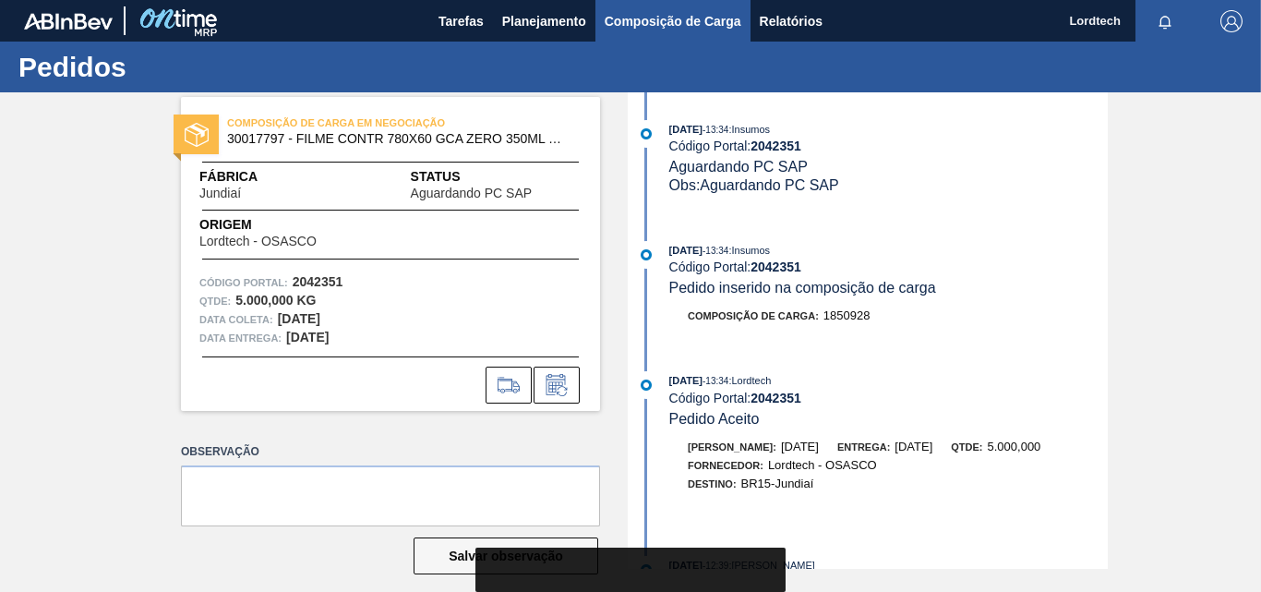
click at [671, 20] on span "Composição de Carga" at bounding box center [673, 21] width 137 height 22
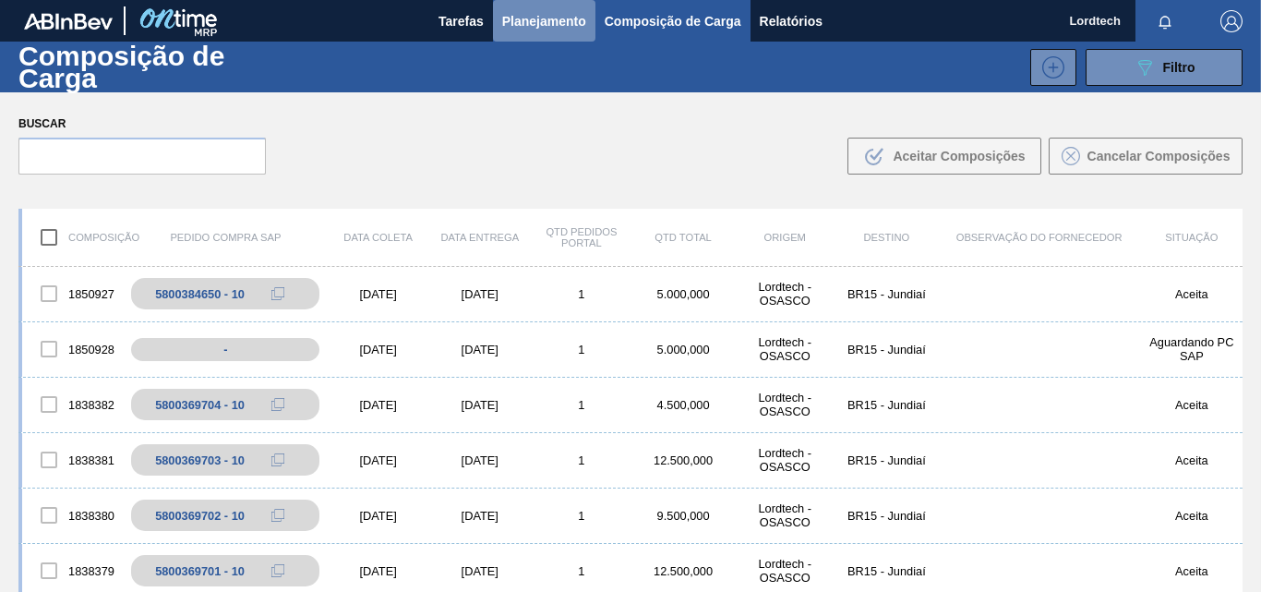
click at [551, 16] on span "Planejamento" at bounding box center [544, 21] width 84 height 22
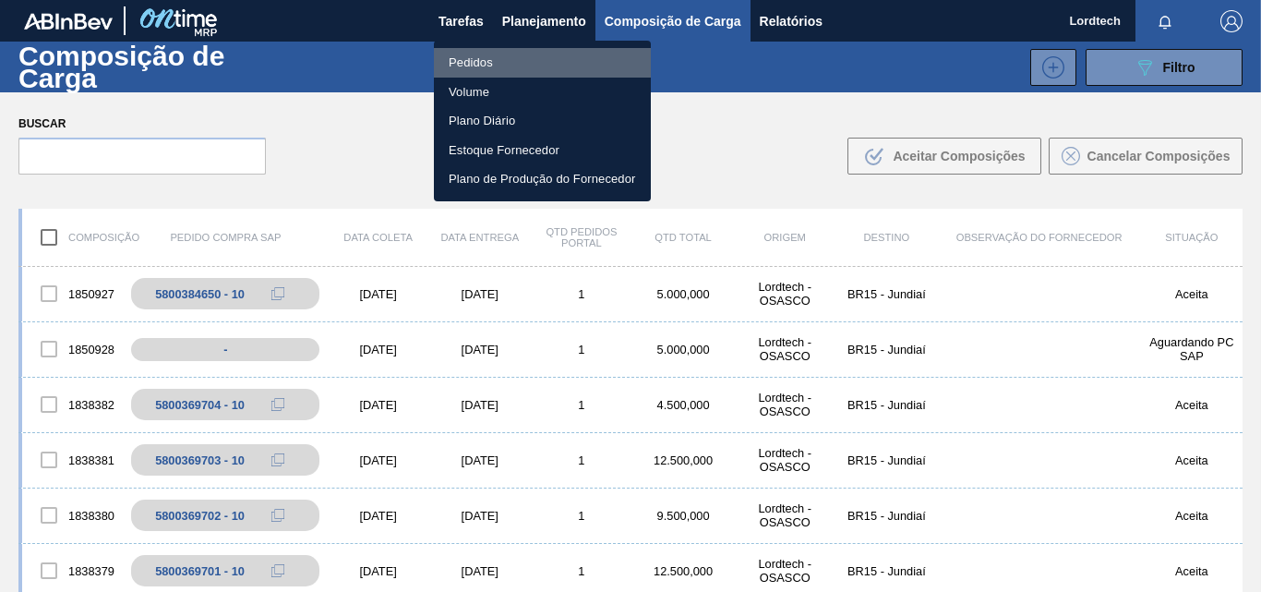
click at [469, 54] on li "Pedidos" at bounding box center [542, 63] width 217 height 30
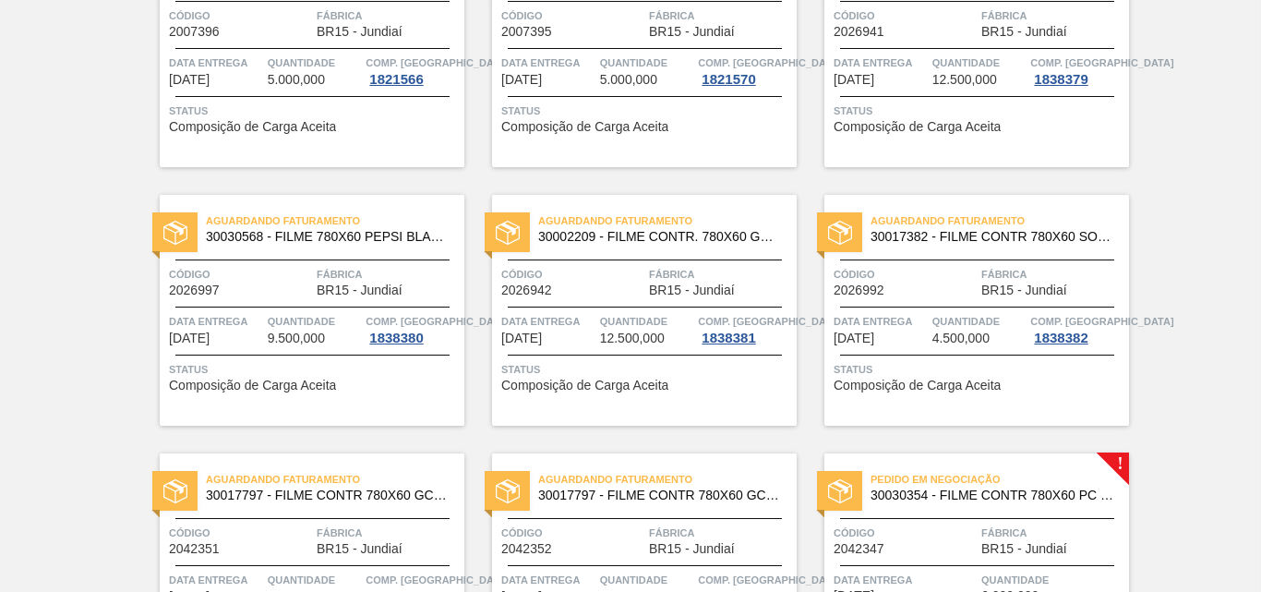
scroll to position [1681, 0]
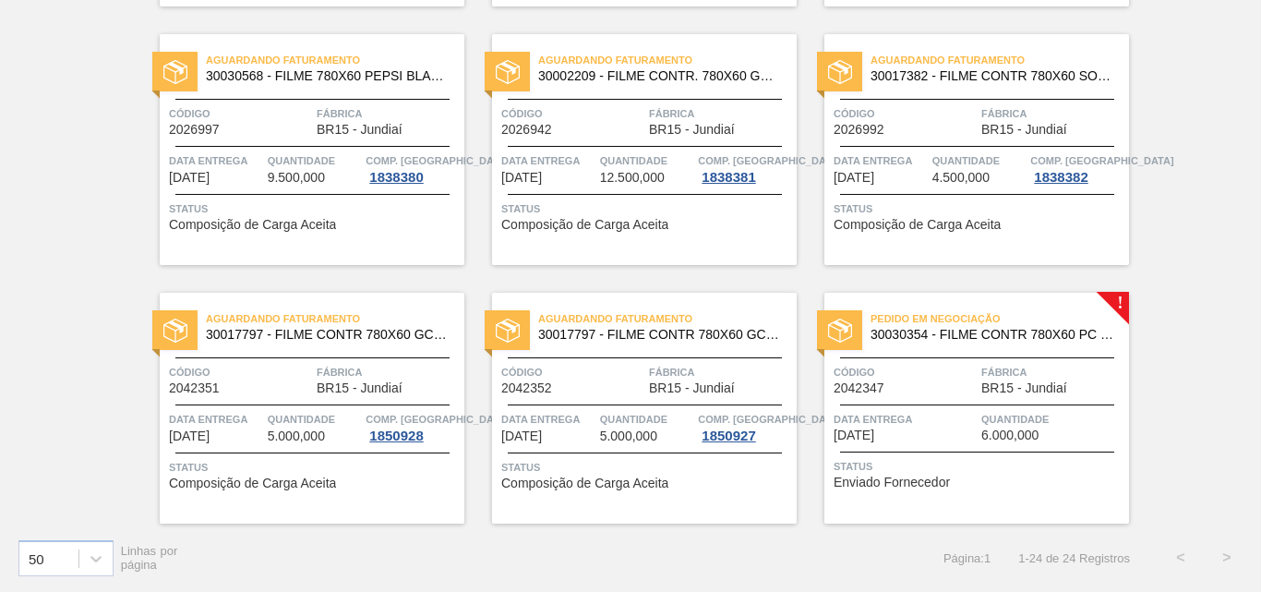
click at [957, 380] on span "Código" at bounding box center [905, 372] width 143 height 18
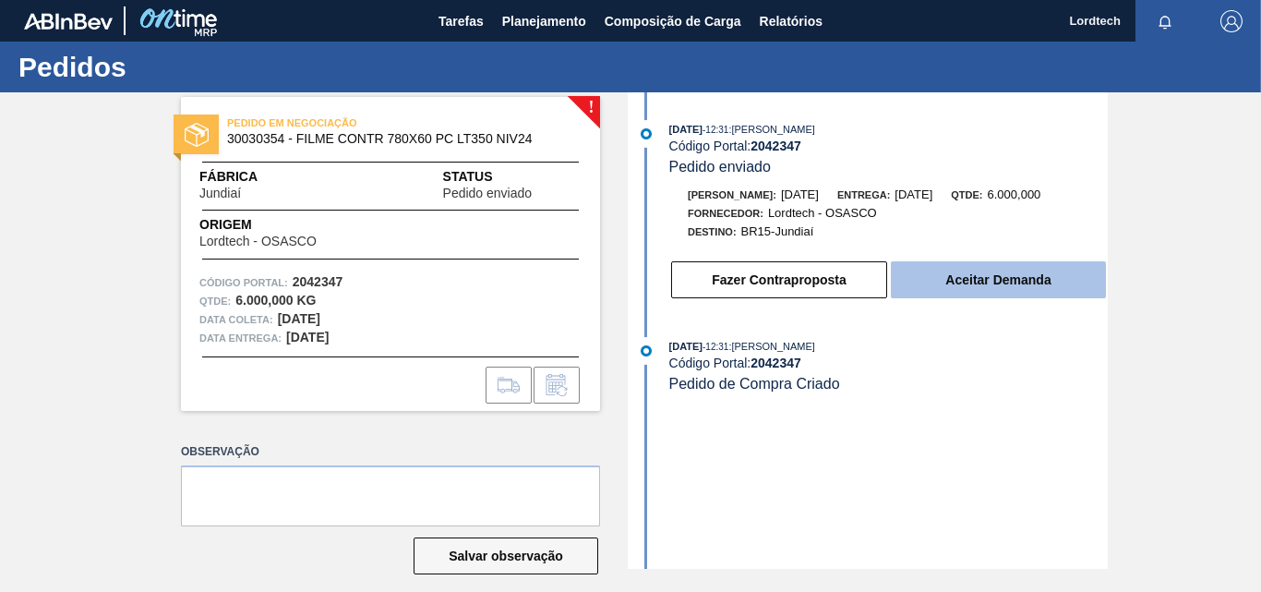
click at [988, 276] on button "Aceitar Demanda" at bounding box center [998, 279] width 215 height 37
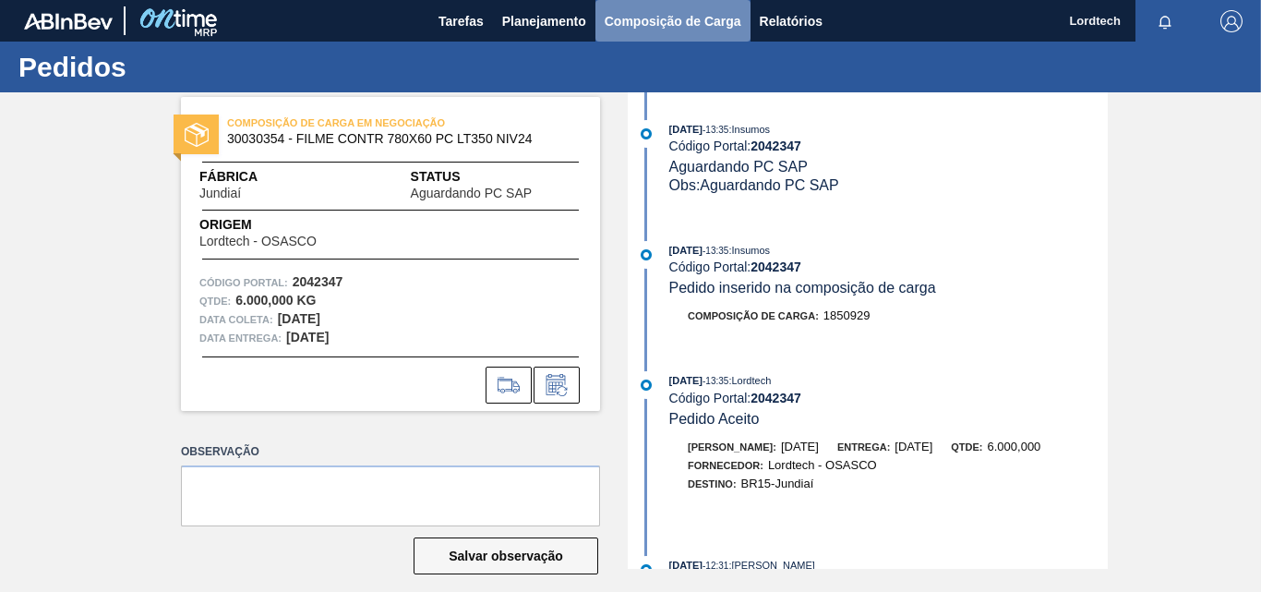
click at [658, 17] on span "Composição de Carga" at bounding box center [673, 21] width 137 height 22
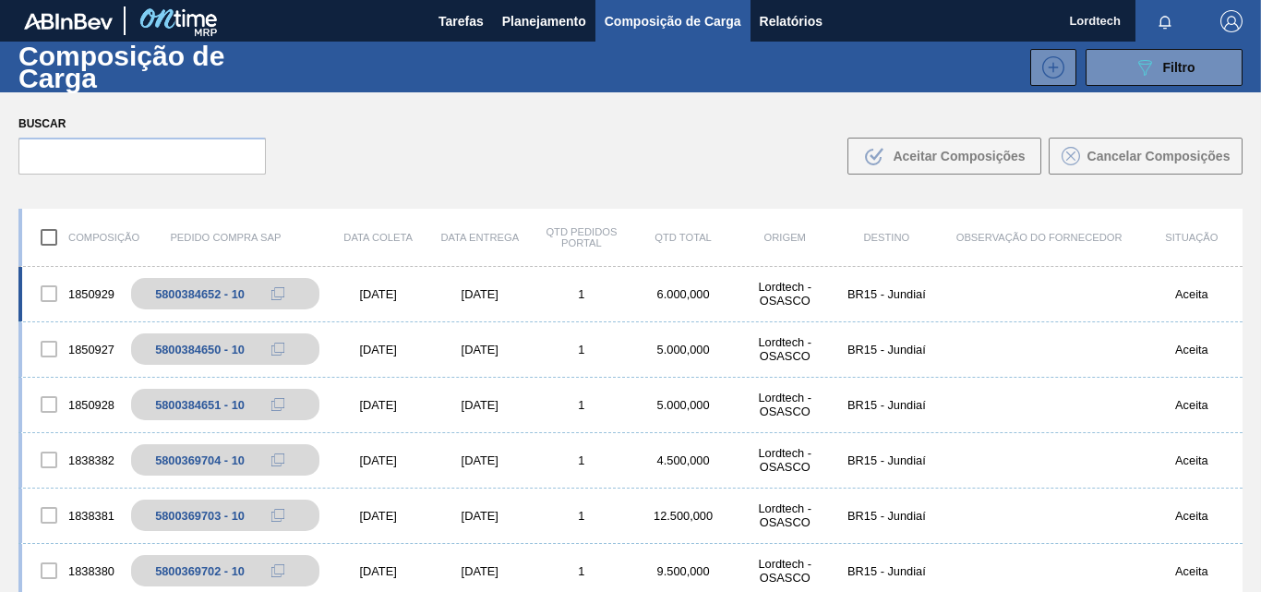
click at [548, 290] on div "1" at bounding box center [582, 294] width 102 height 14
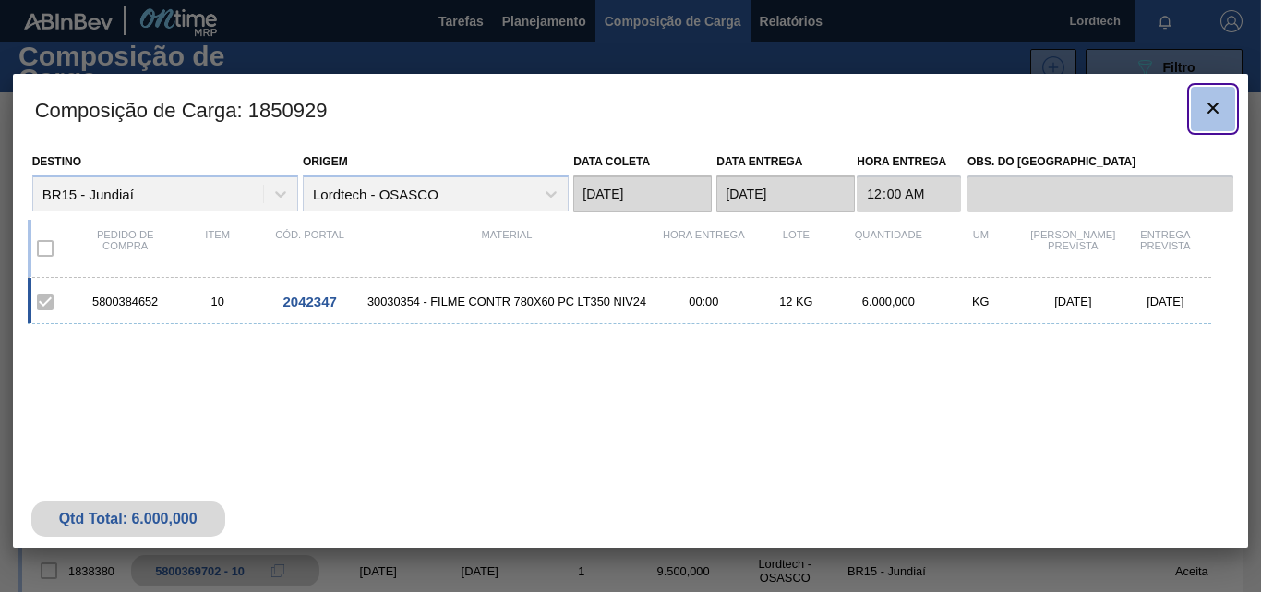
click at [1216, 114] on icon "botão de ícone" at bounding box center [1213, 108] width 22 height 22
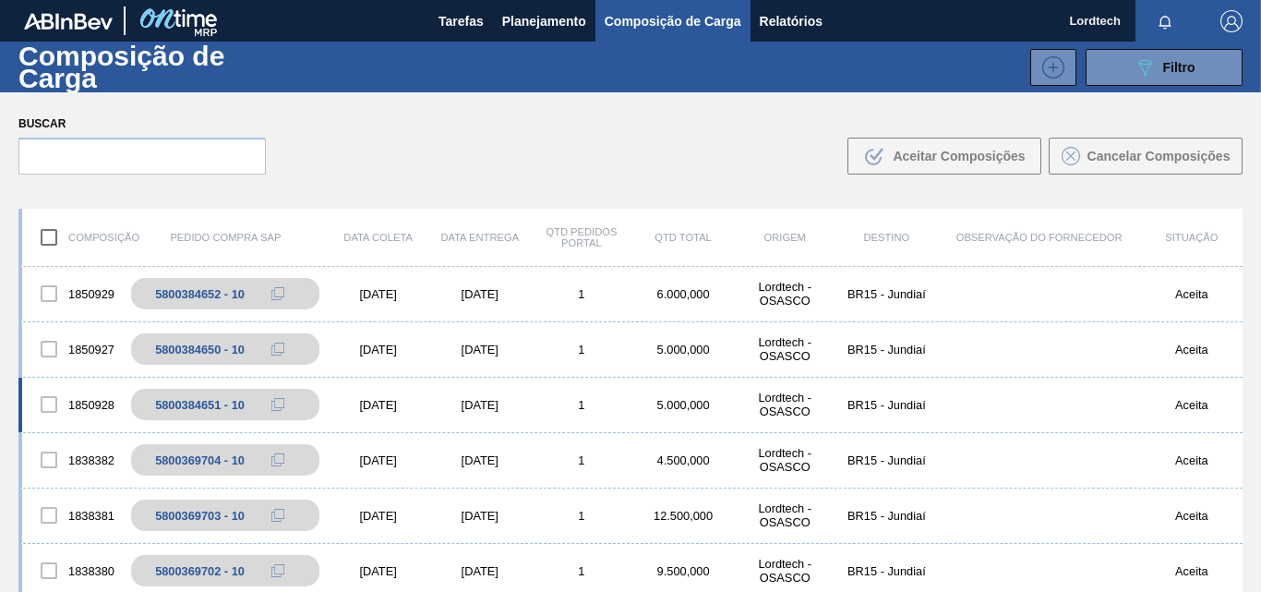
click at [531, 398] on div "1" at bounding box center [582, 405] width 102 height 14
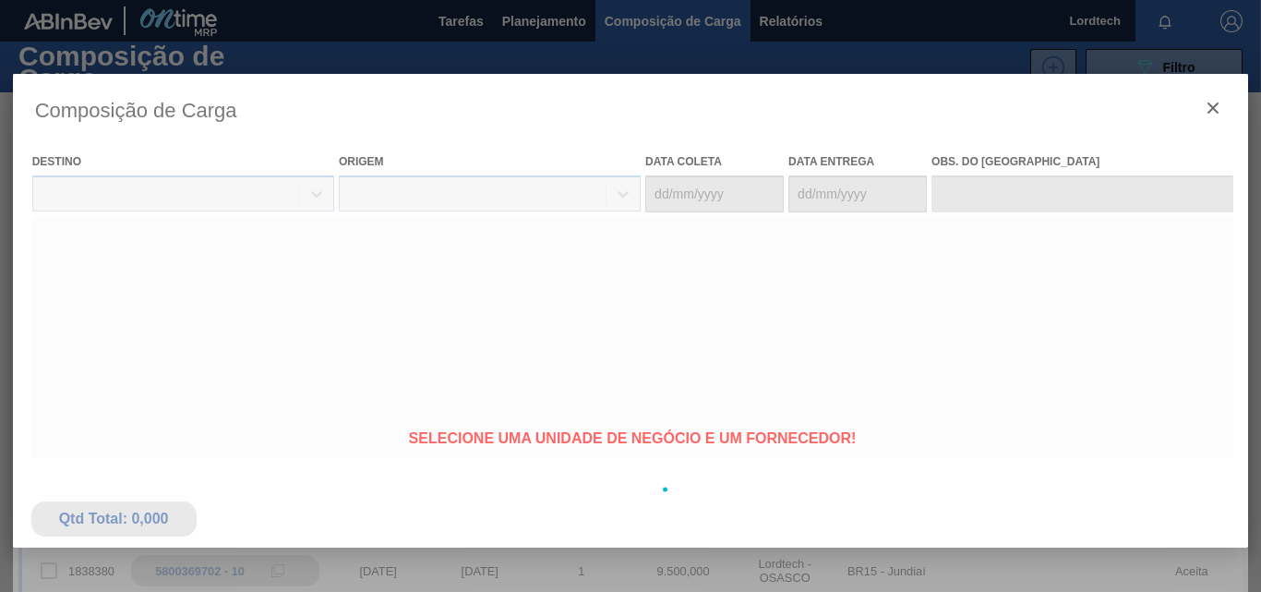
type coleta "[DATE]"
type entrega "[DATE]"
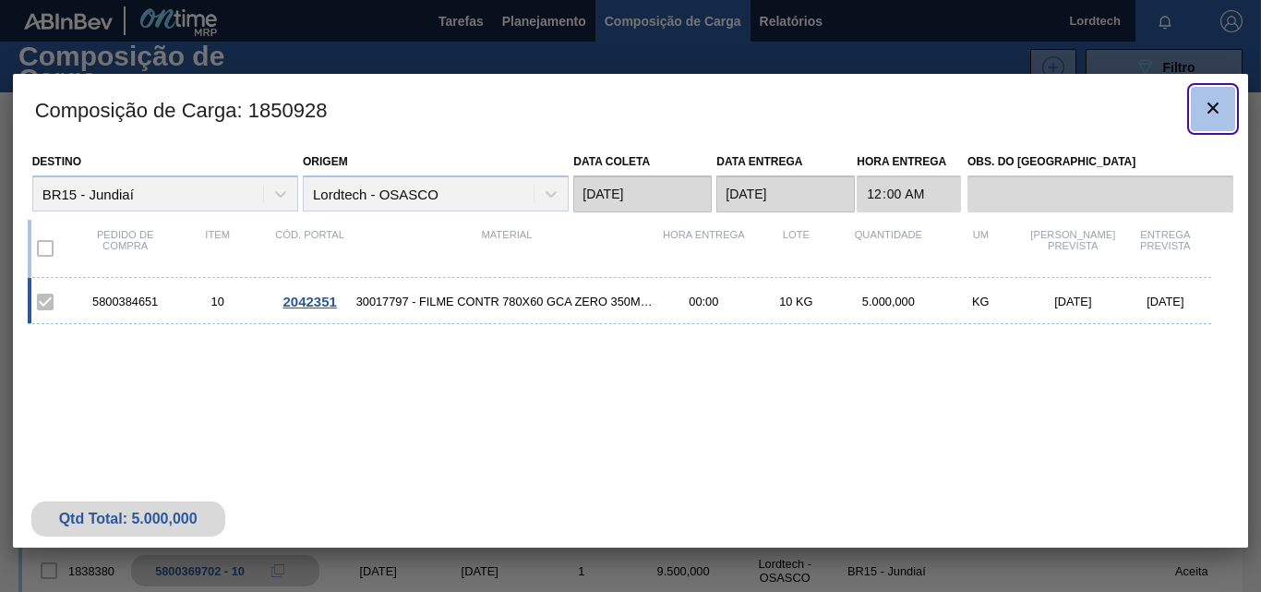
click at [1213, 114] on icon "botão de ícone" at bounding box center [1213, 108] width 22 height 22
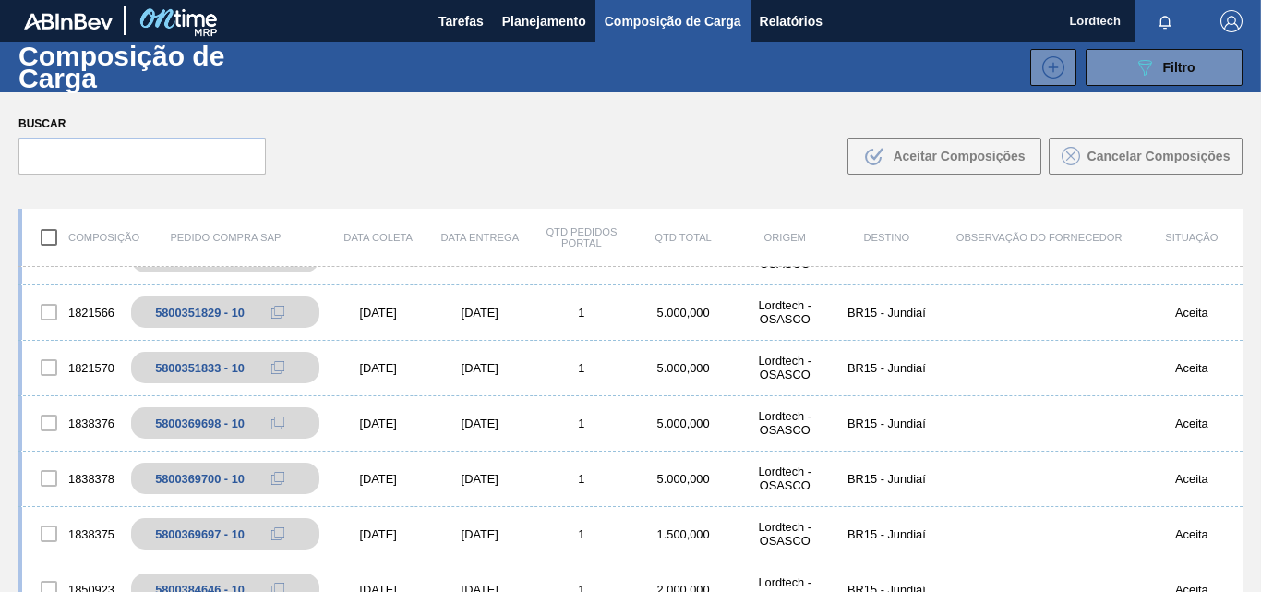
scroll to position [462, 0]
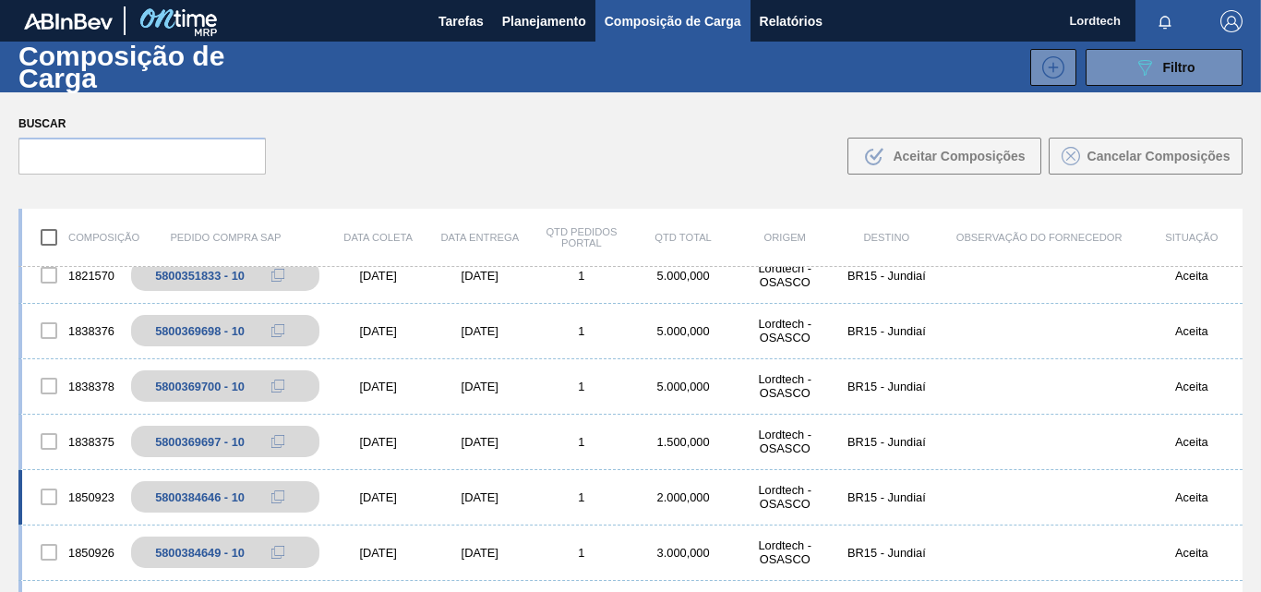
click at [514, 490] on div "[DATE]" at bounding box center [480, 497] width 102 height 14
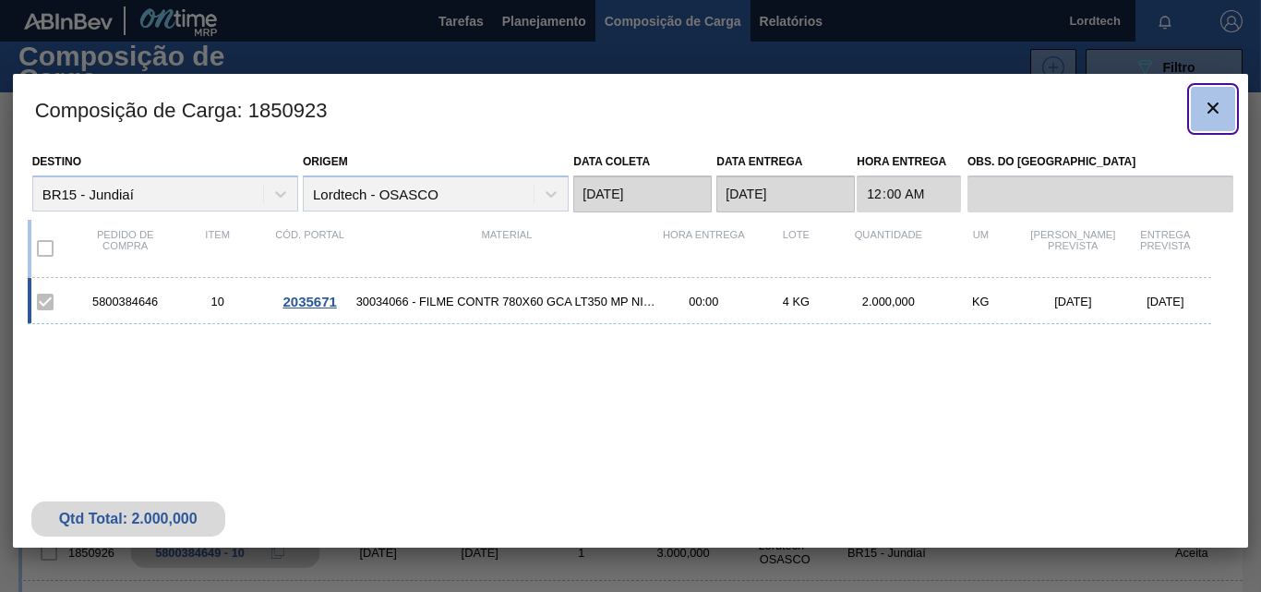
click at [1211, 113] on icon "botão de ícone" at bounding box center [1213, 108] width 22 height 22
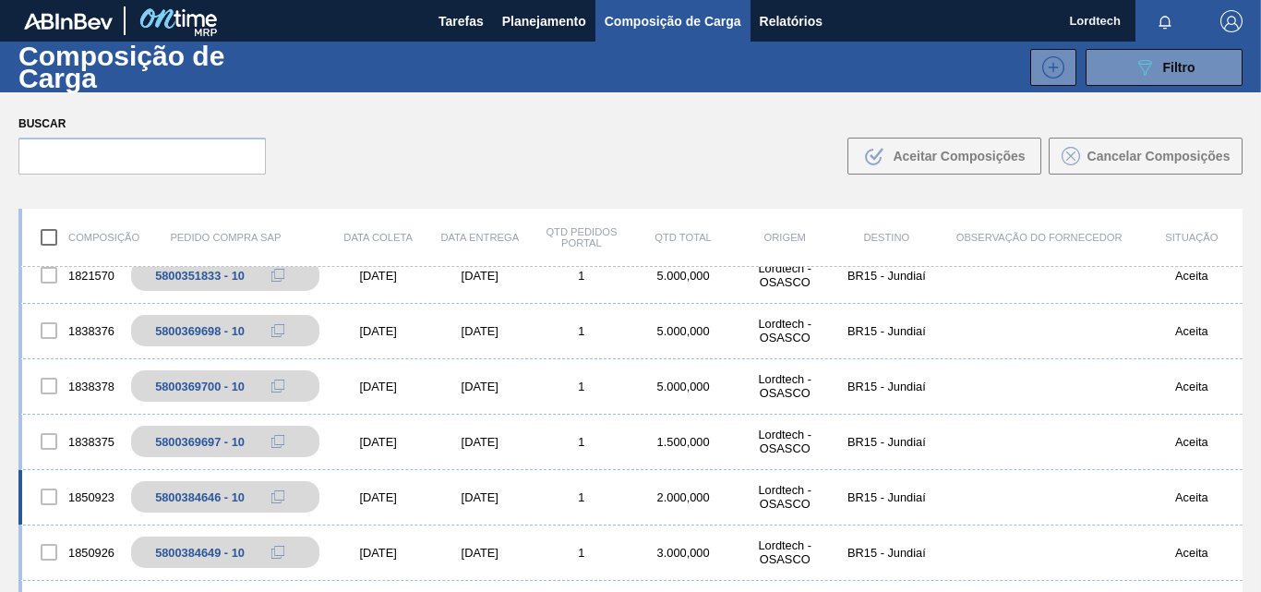
click at [475, 497] on div "[DATE]" at bounding box center [480, 497] width 102 height 14
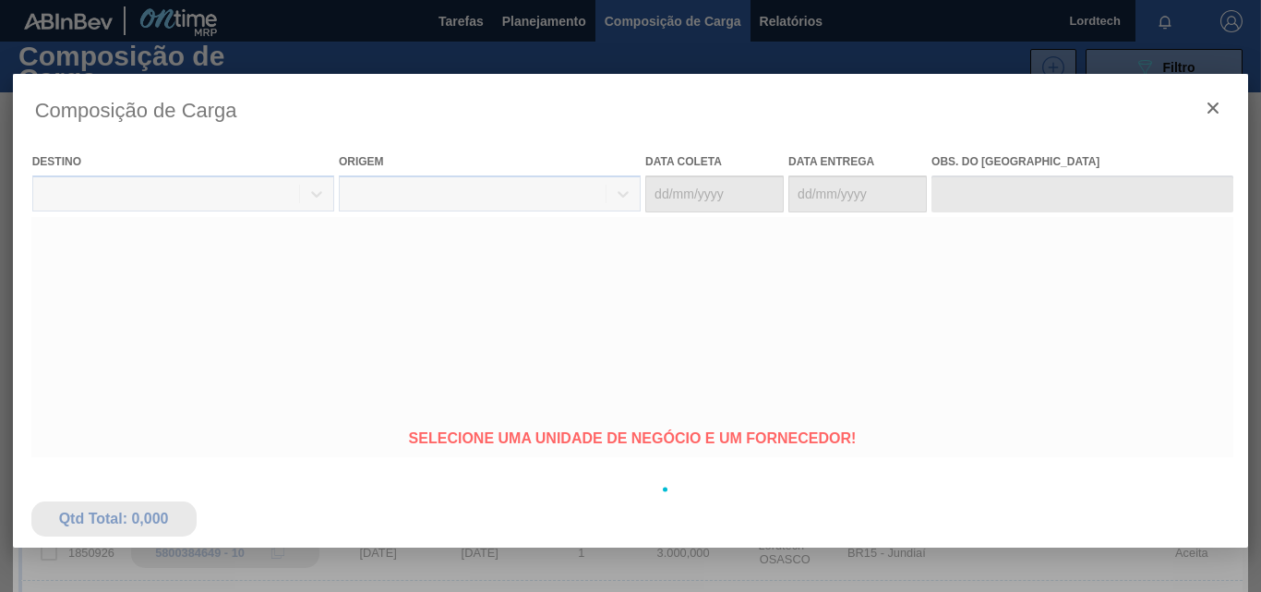
type coleta "[DATE]"
type entrega "[DATE]"
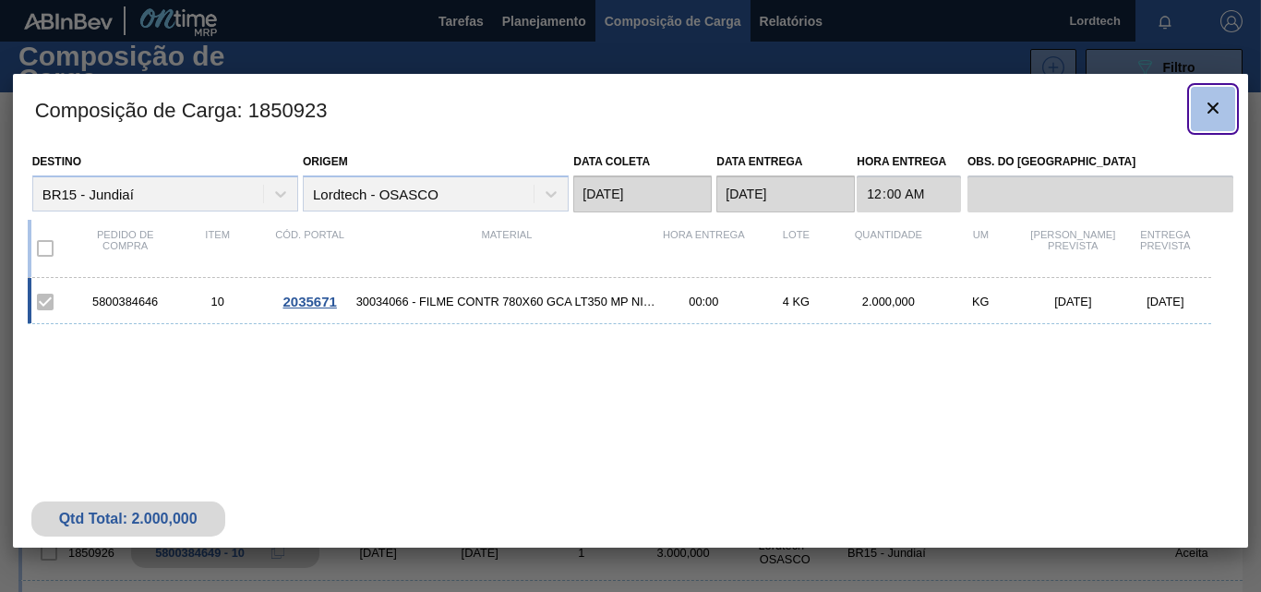
click at [1216, 108] on icon "botão de ícone" at bounding box center [1213, 108] width 22 height 22
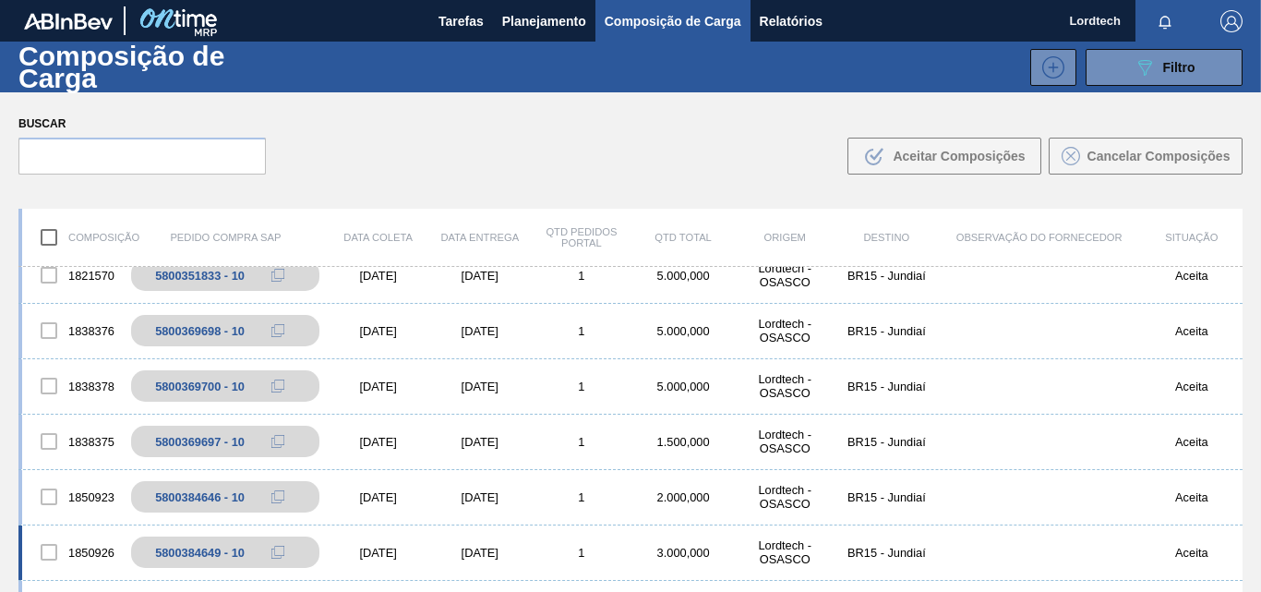
click at [457, 557] on div "[DATE]" at bounding box center [480, 553] width 102 height 14
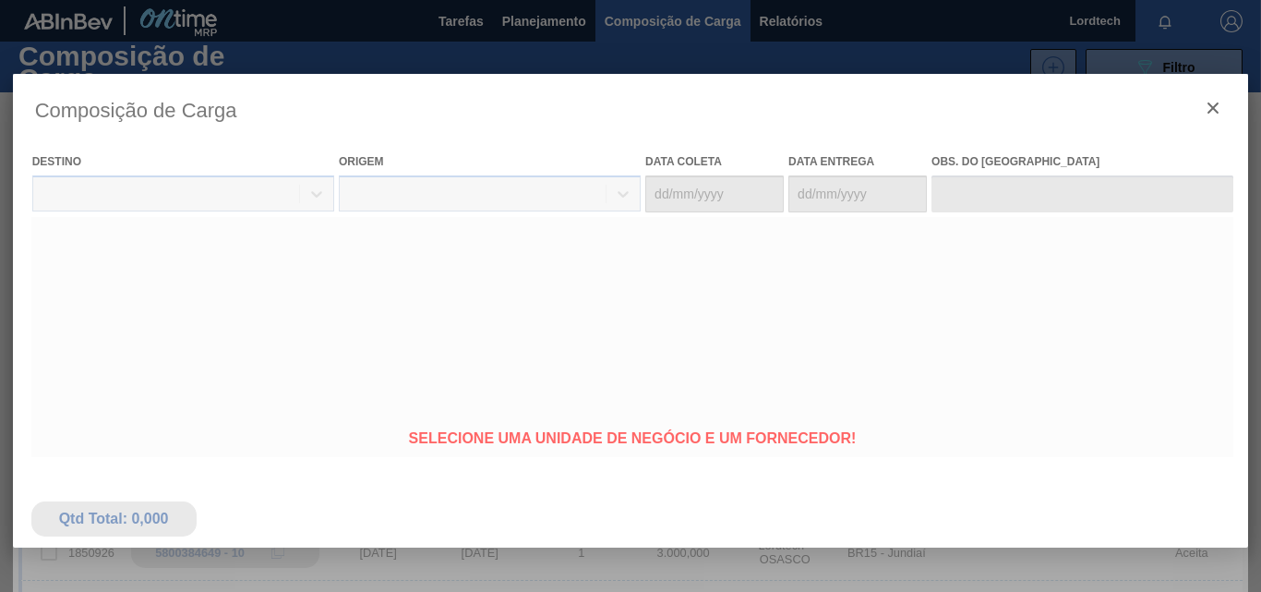
type coleta "[DATE]"
type entrega "[DATE]"
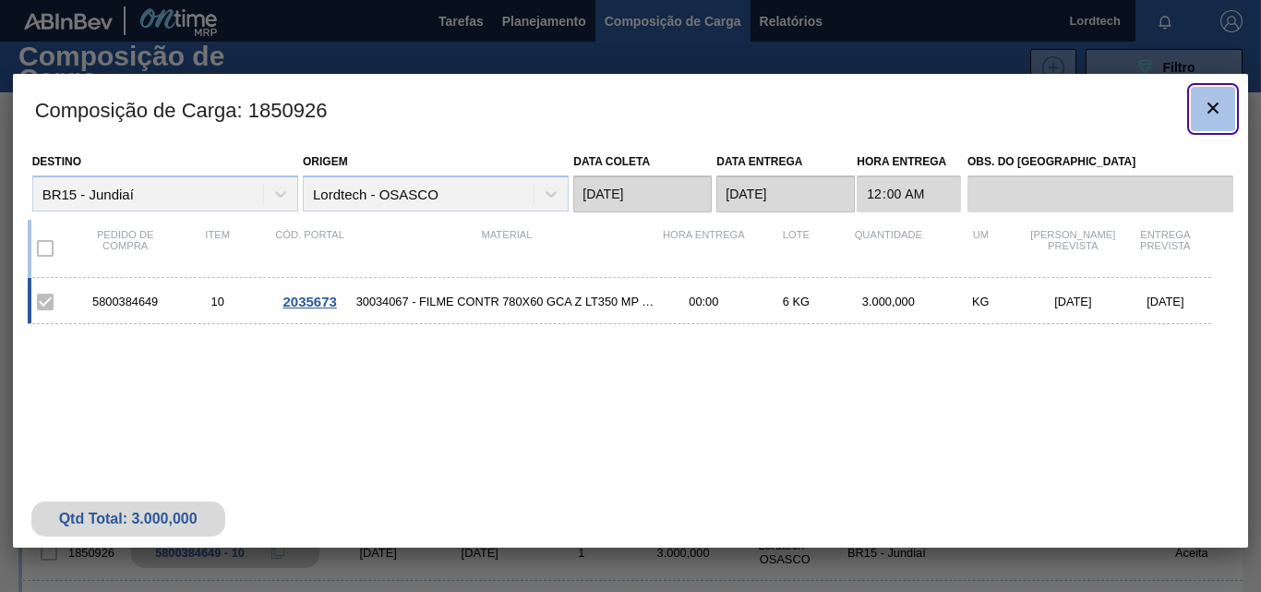
click at [1218, 112] on icon "botão de ícone" at bounding box center [1213, 107] width 11 height 11
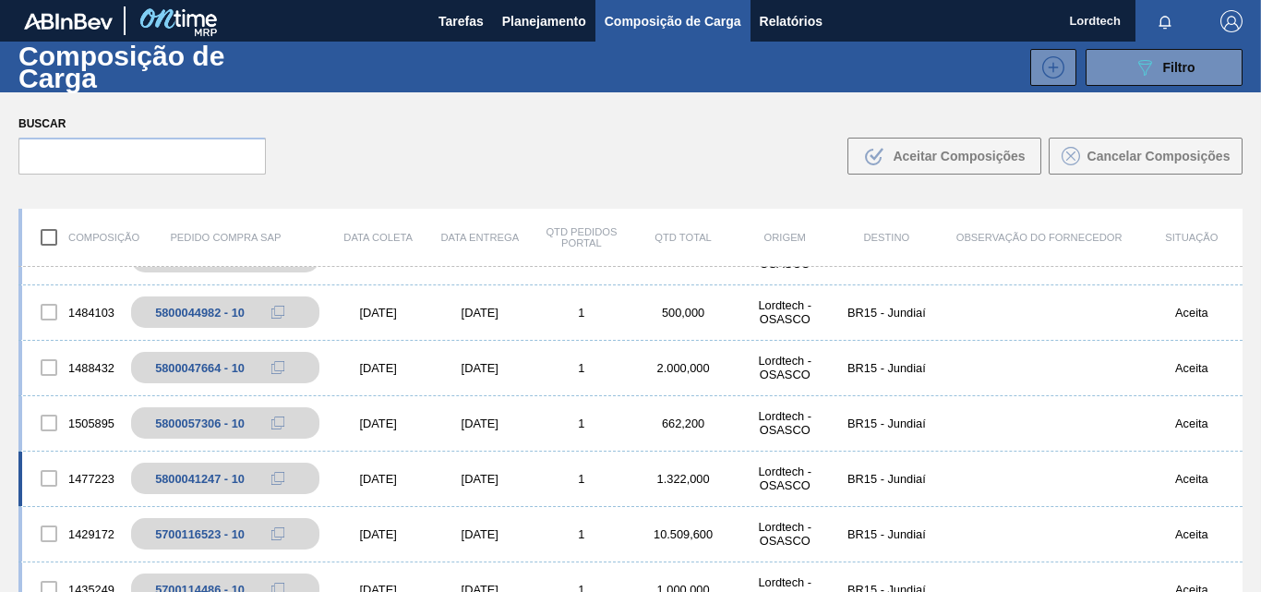
scroll to position [923, 0]
click at [509, 426] on div "[DATE]" at bounding box center [480, 423] width 102 height 14
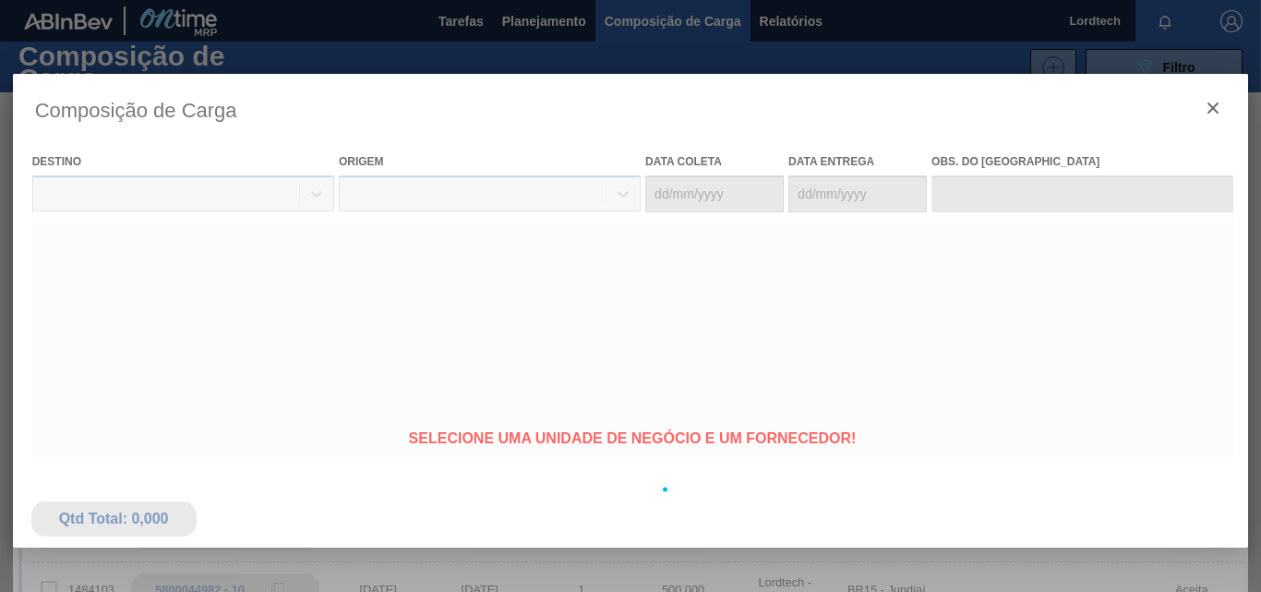
type coleta "[DATE]"
type entrega "[DATE]"
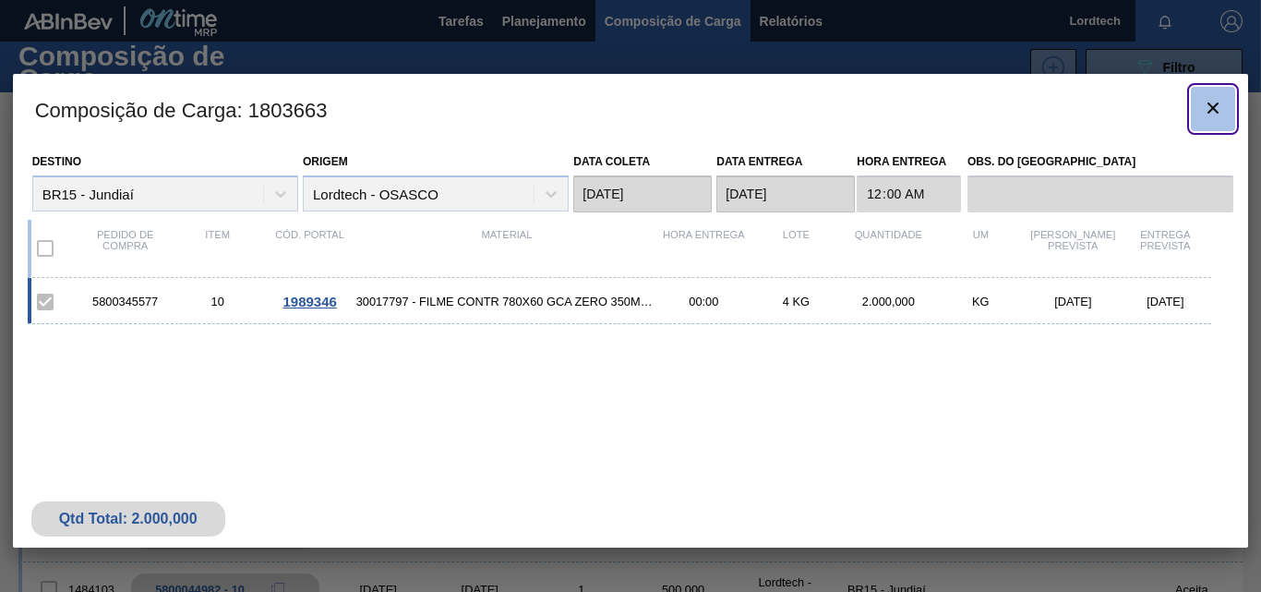
click at [1212, 112] on icon "botão de ícone" at bounding box center [1213, 108] width 22 height 22
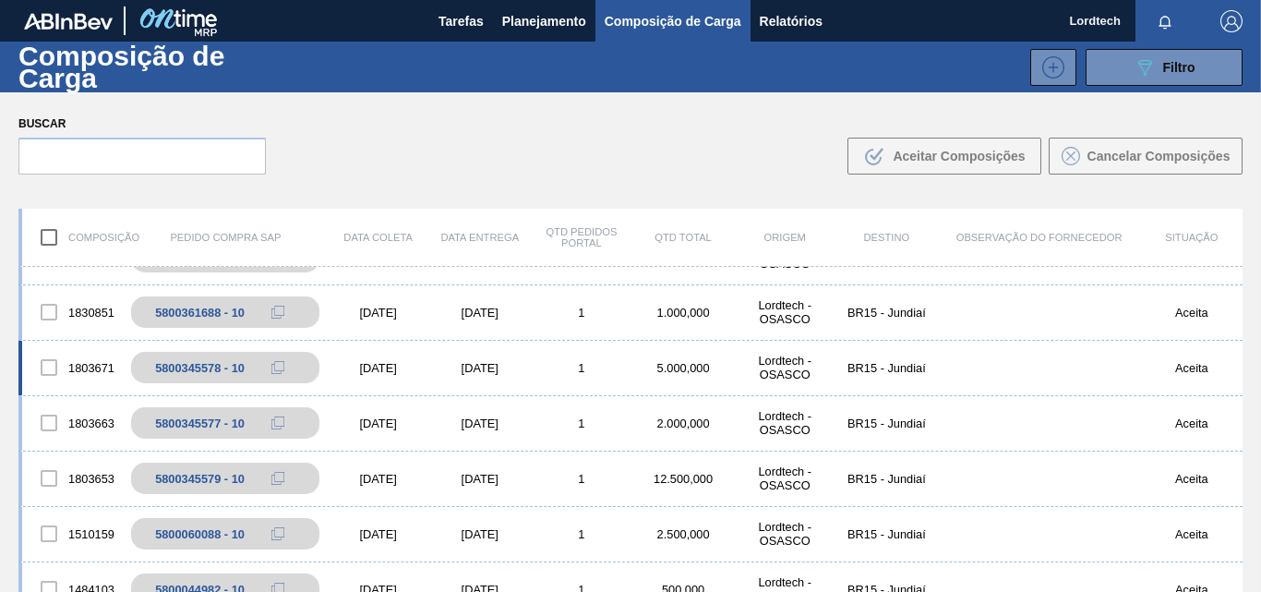
click at [524, 369] on div "[DATE]" at bounding box center [480, 368] width 102 height 14
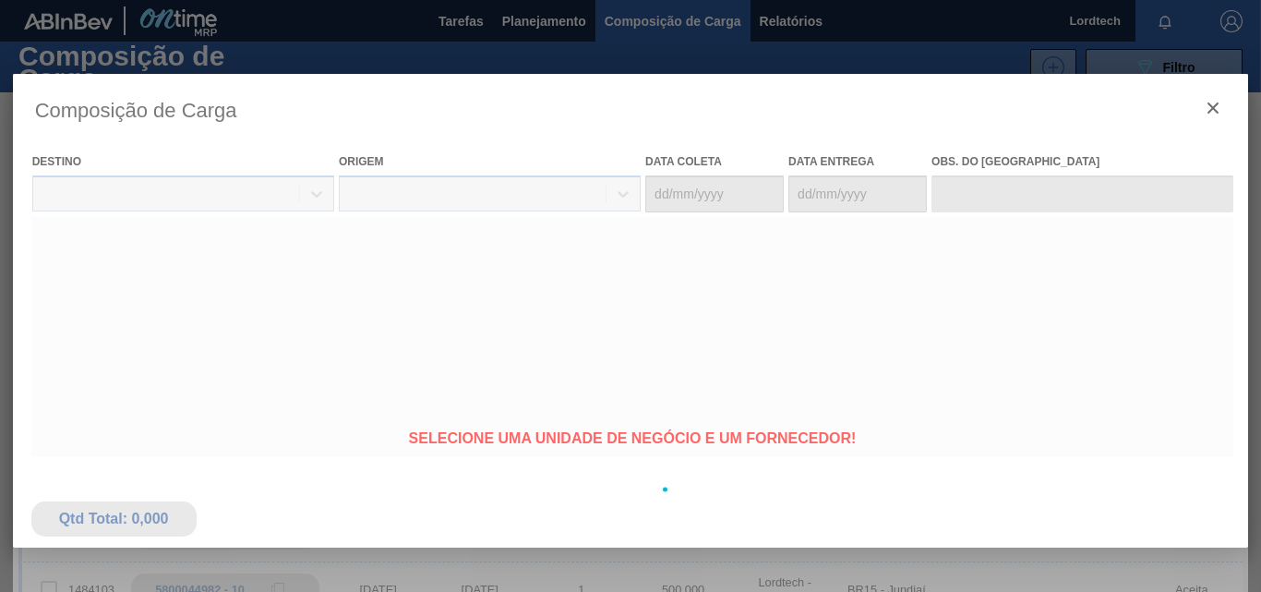
type coleta "[DATE]"
type entrega "[DATE]"
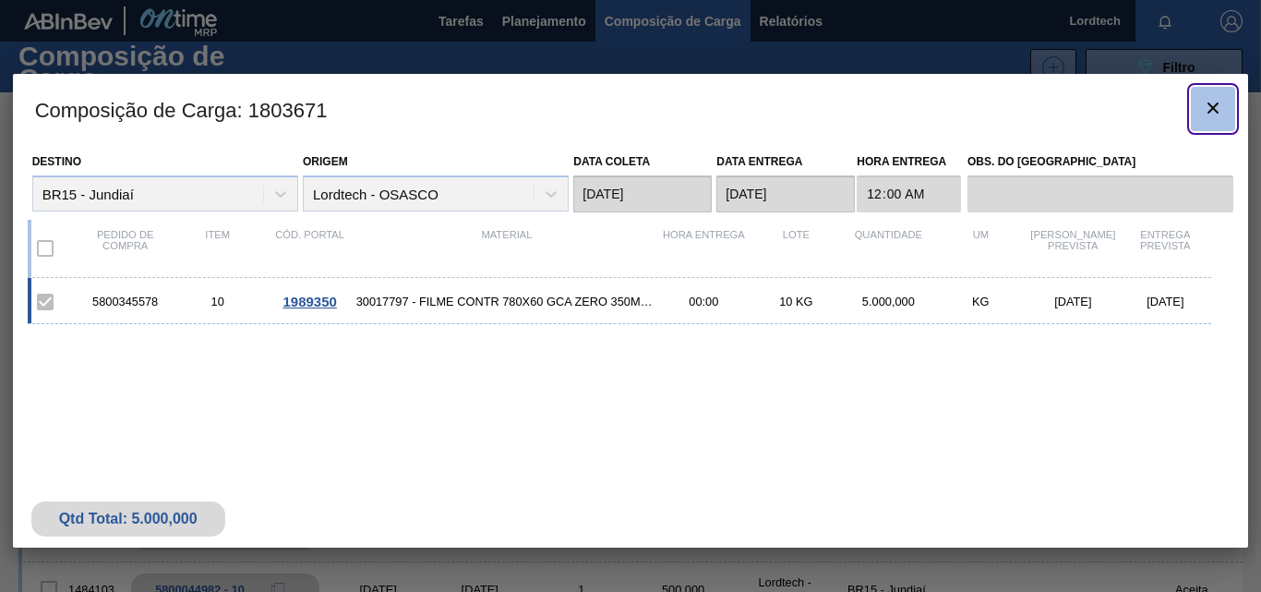
click at [1211, 111] on icon "botão de ícone" at bounding box center [1213, 107] width 11 height 11
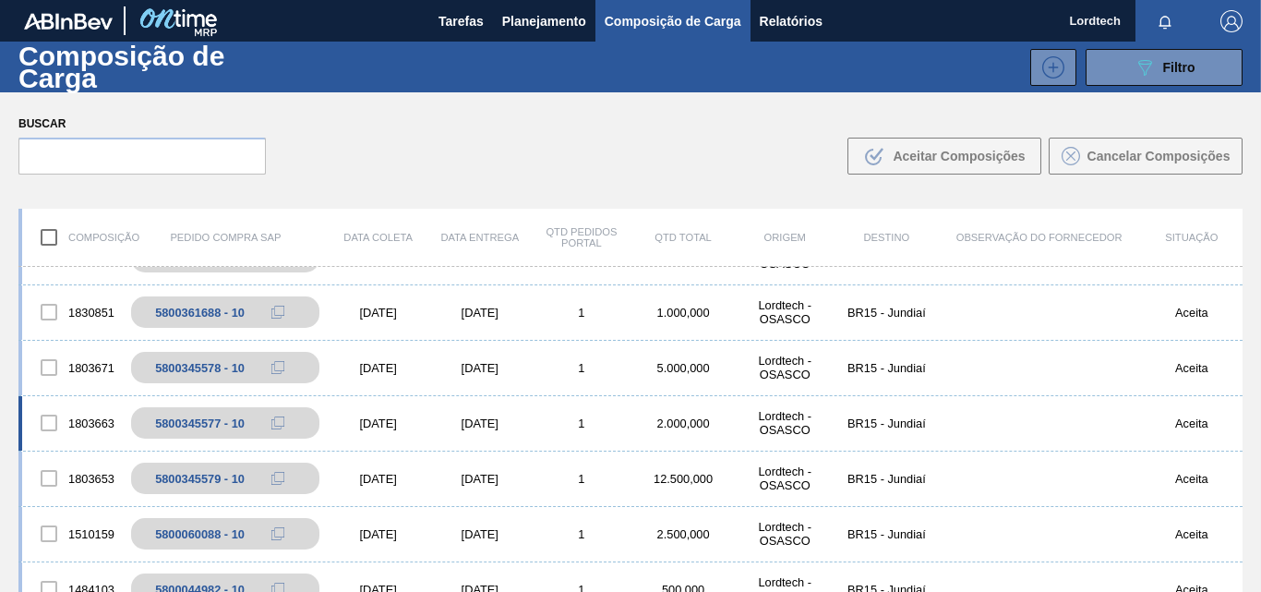
click at [535, 423] on div "1" at bounding box center [582, 423] width 102 height 14
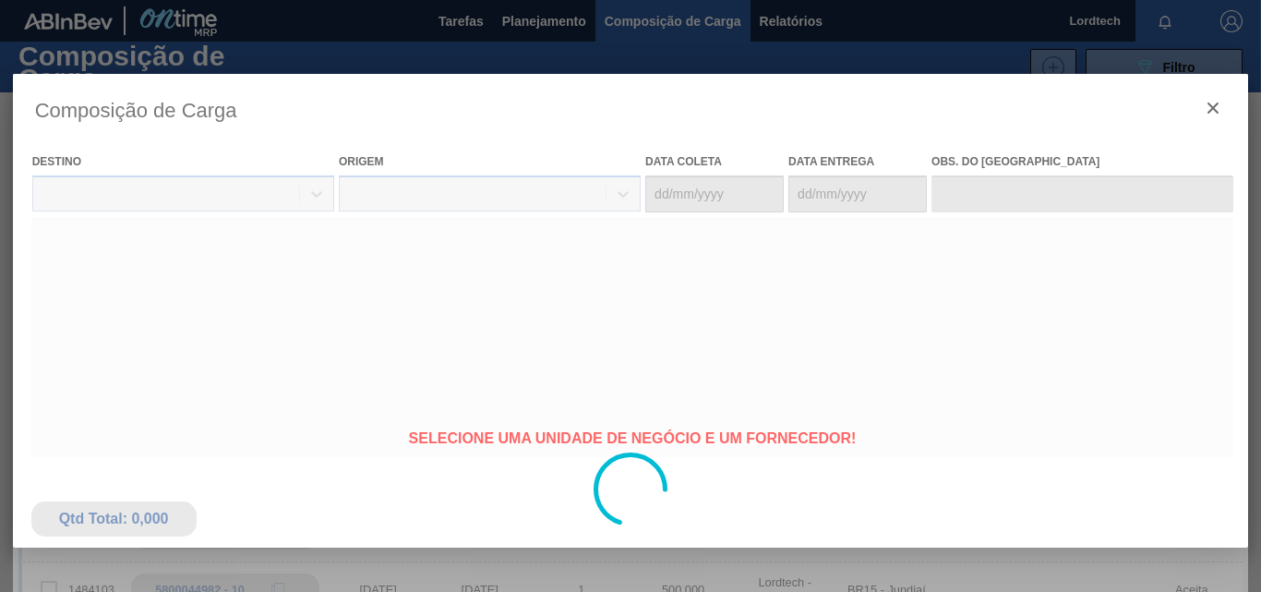
type coleta "[DATE]"
type entrega "[DATE]"
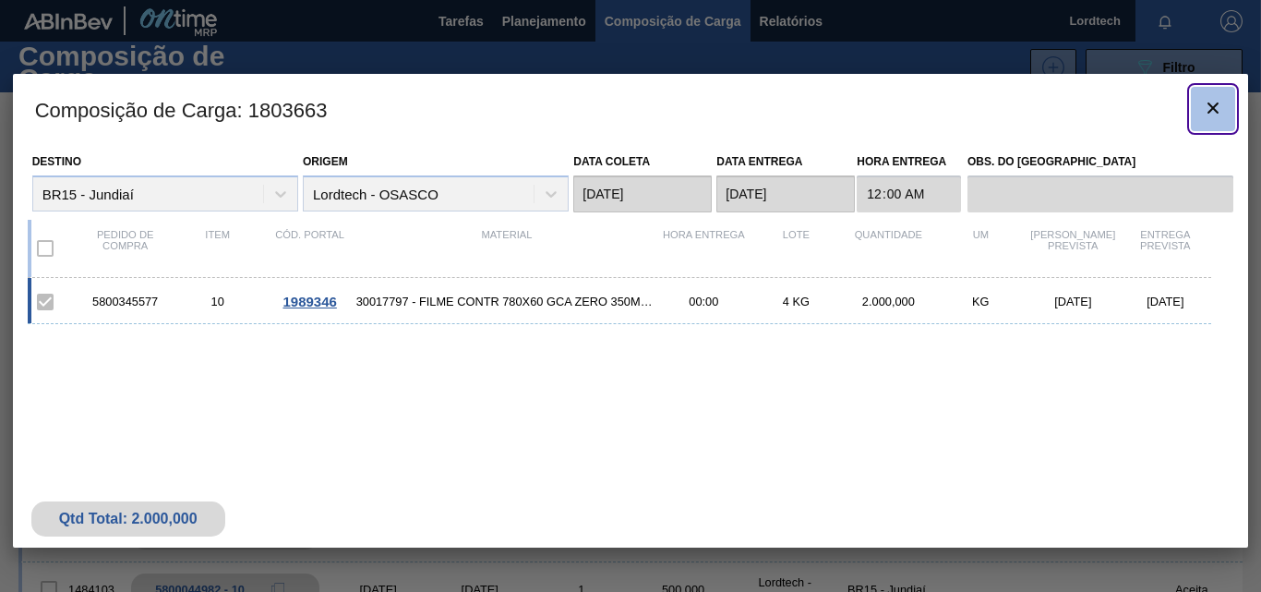
click at [1211, 115] on icon "botão de ícone" at bounding box center [1213, 108] width 22 height 22
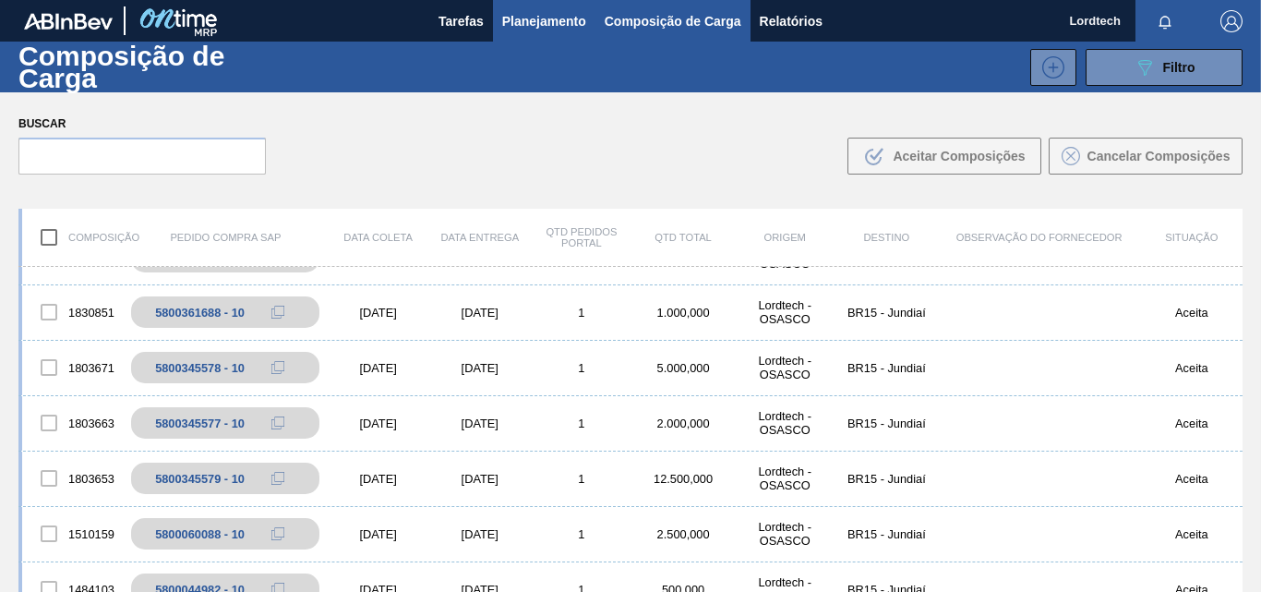
click at [528, 16] on span "Planejamento" at bounding box center [544, 21] width 84 height 22
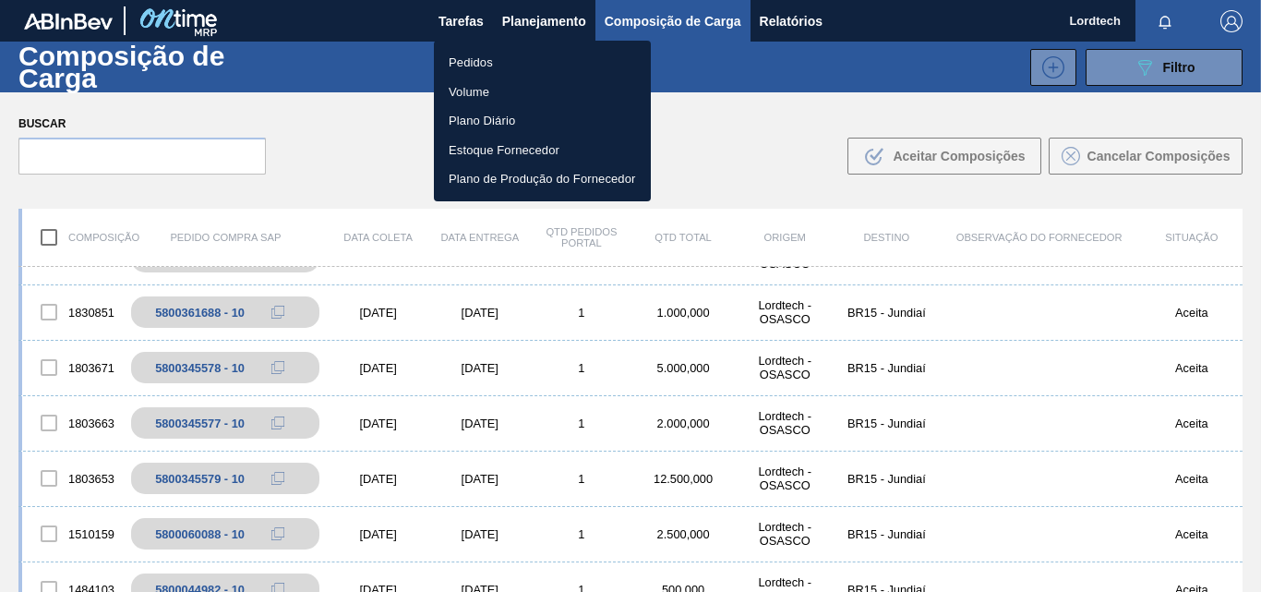
click at [464, 66] on li "Pedidos" at bounding box center [542, 63] width 217 height 30
